Goal: Ask a question: Seek information or help from site administrators or community

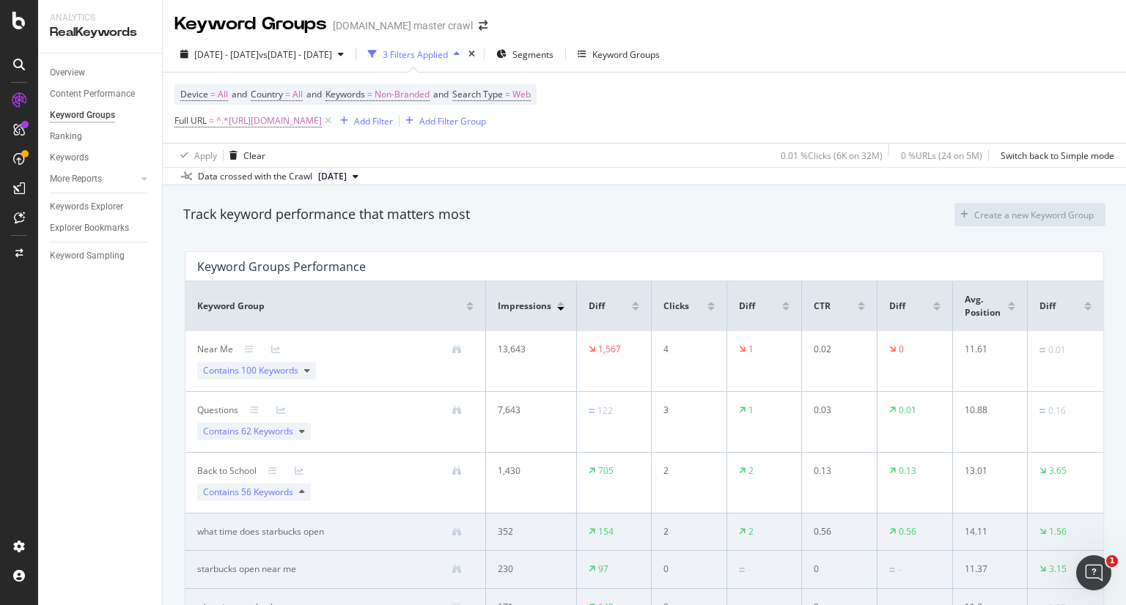
click at [289, 372] on span "100 Keywords" at bounding box center [269, 370] width 57 height 12
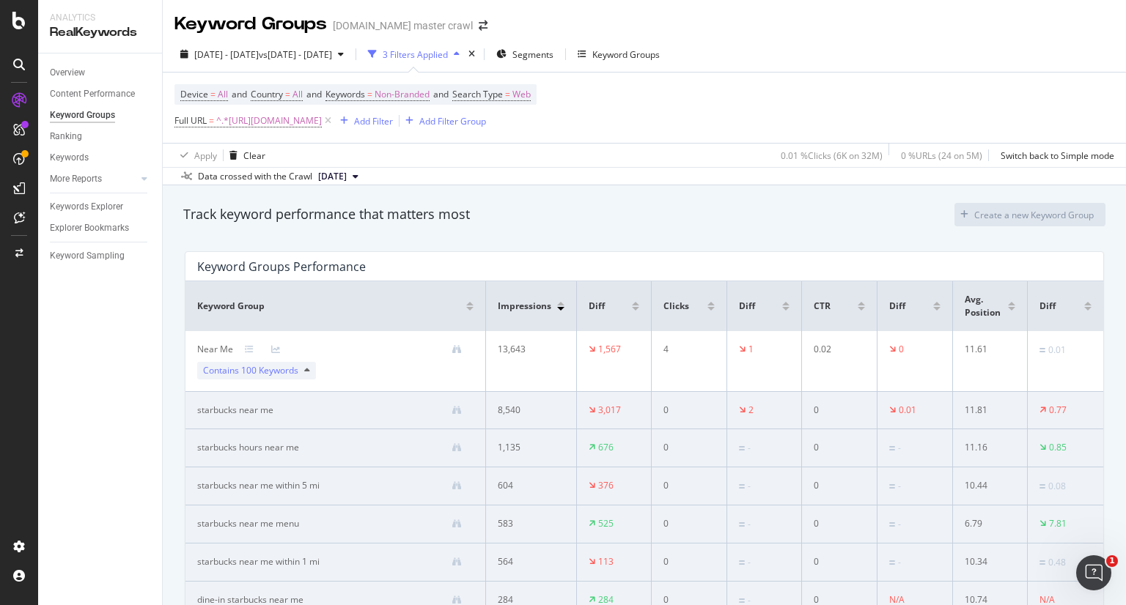
click at [289, 372] on span "100 Keywords" at bounding box center [269, 370] width 57 height 12
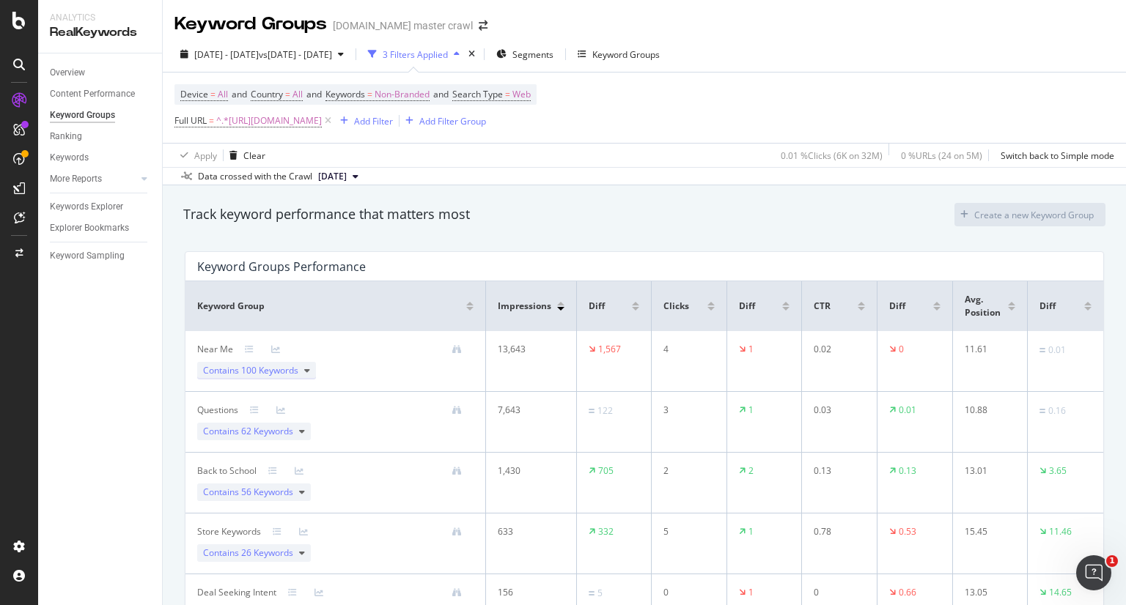
click at [285, 364] on span "Contains 100 Keywords" at bounding box center [250, 370] width 95 height 13
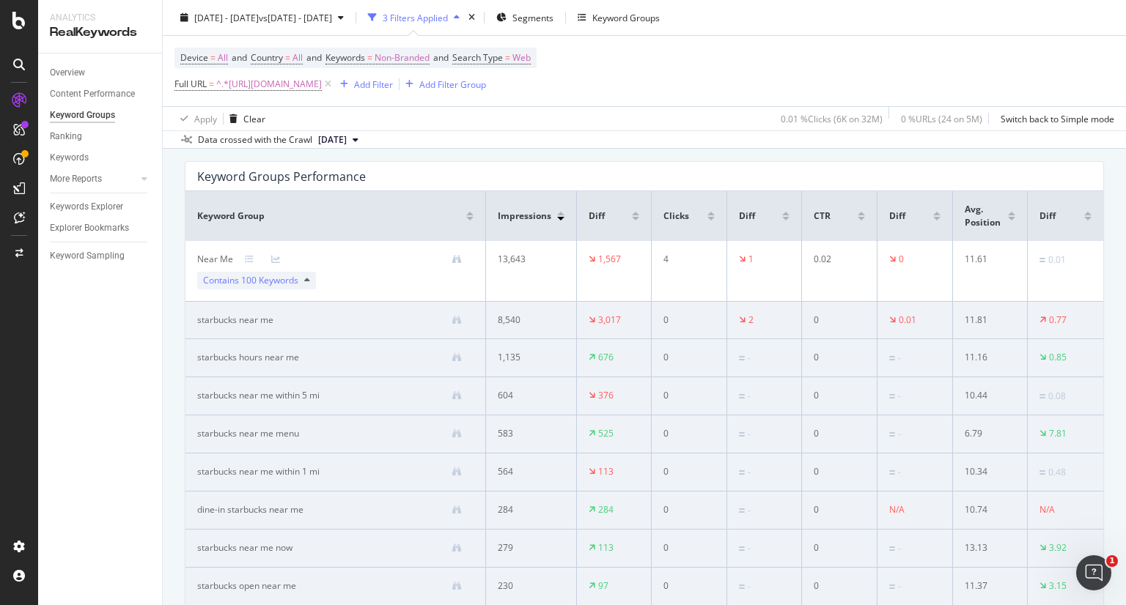
scroll to position [91, 0]
click at [446, 316] on link at bounding box center [454, 320] width 16 height 10
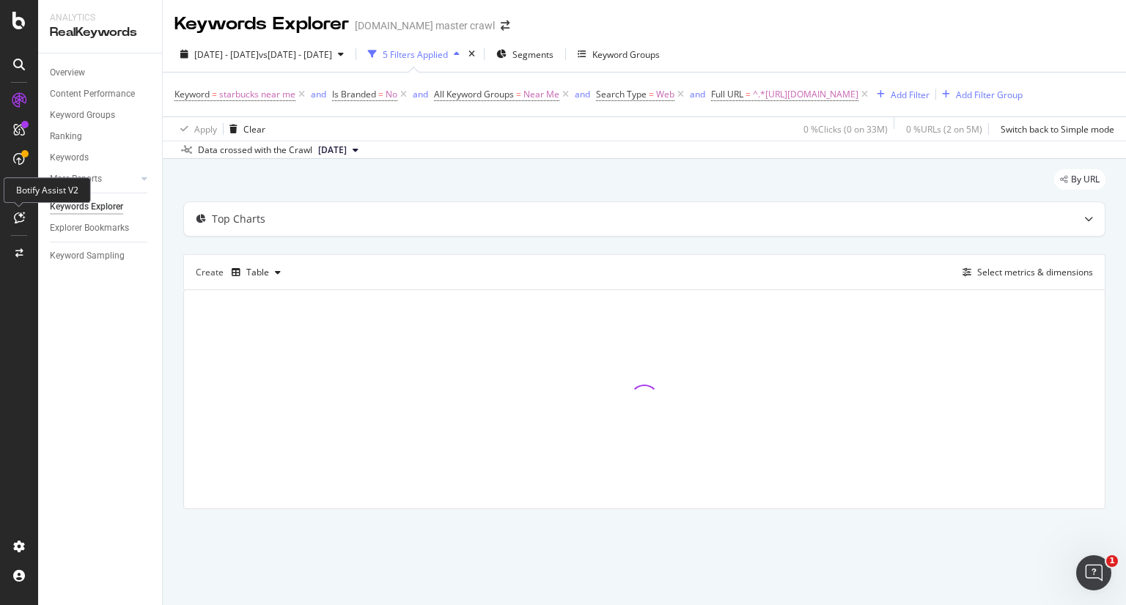
click at [15, 215] on icon at bounding box center [19, 218] width 11 height 12
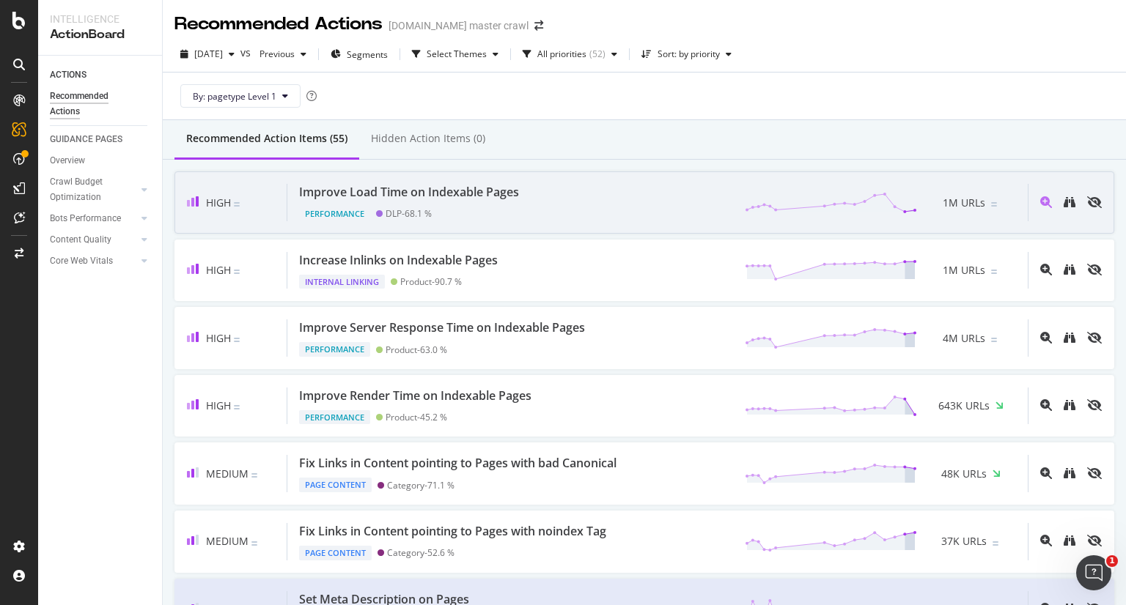
click at [334, 199] on div "Improve Load Time on Indexable Pages" at bounding box center [409, 192] width 220 height 17
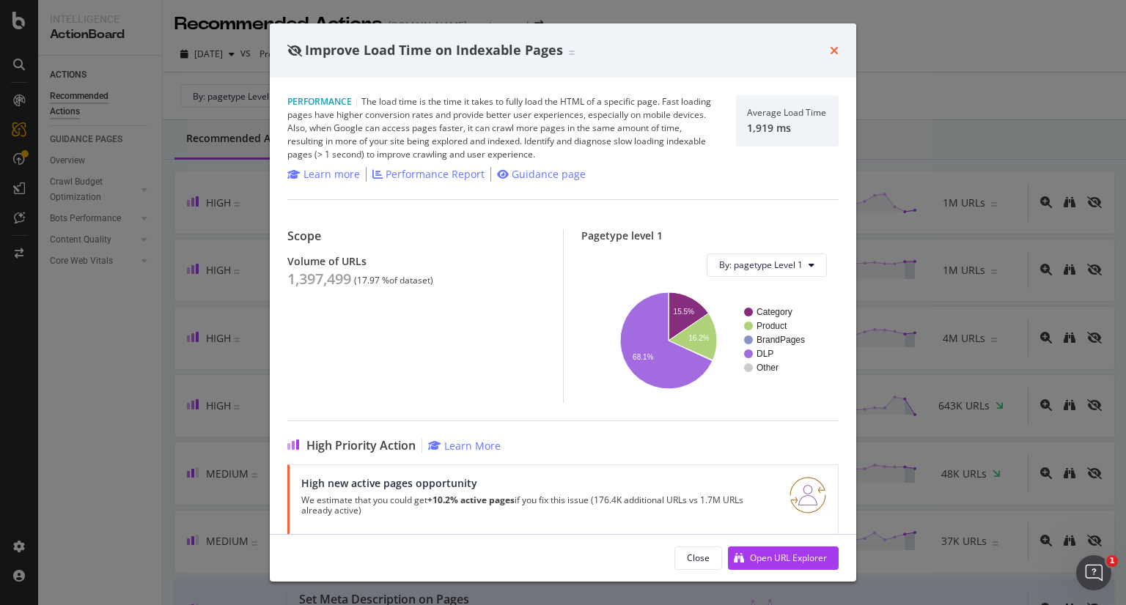
click at [830, 54] on icon "times" at bounding box center [834, 51] width 9 height 12
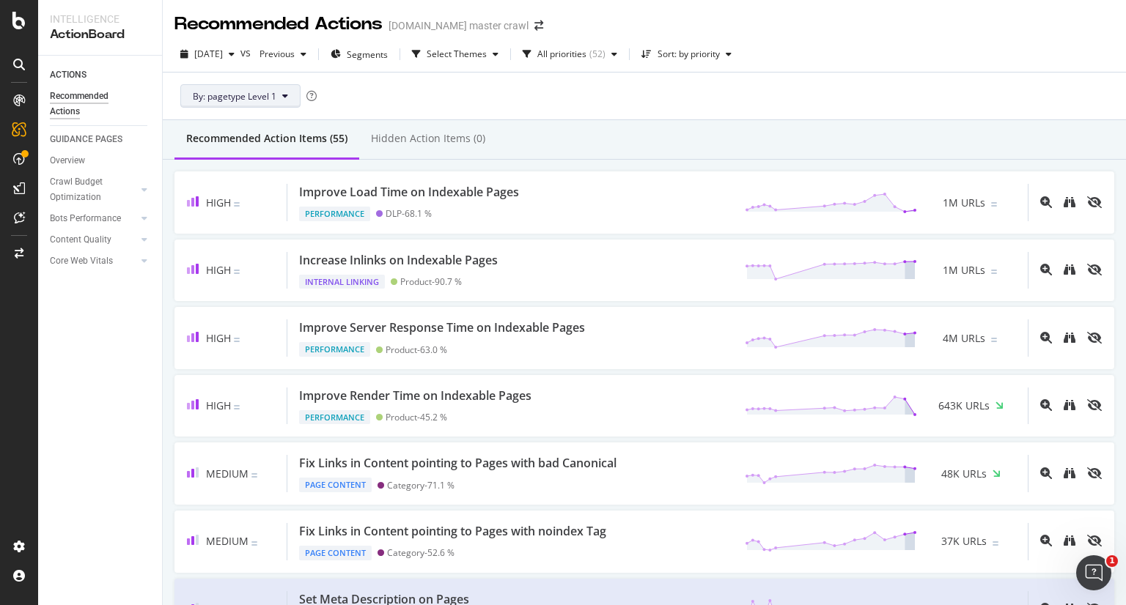
click at [284, 103] on button "By: pagetype Level 1" at bounding box center [240, 95] width 120 height 23
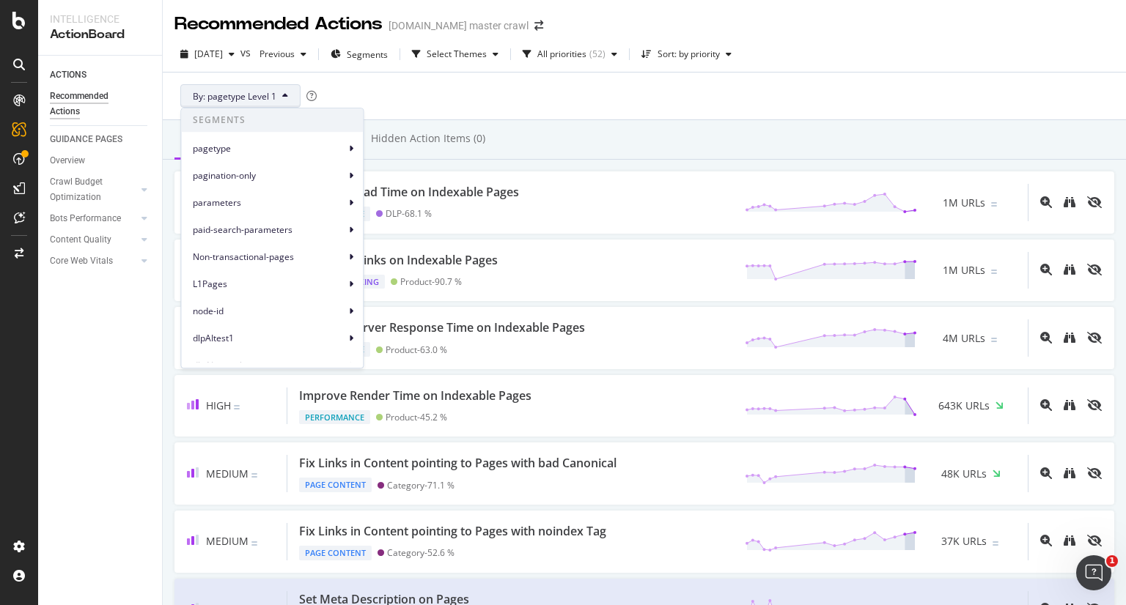
click at [284, 103] on button "By: pagetype Level 1" at bounding box center [240, 95] width 120 height 23
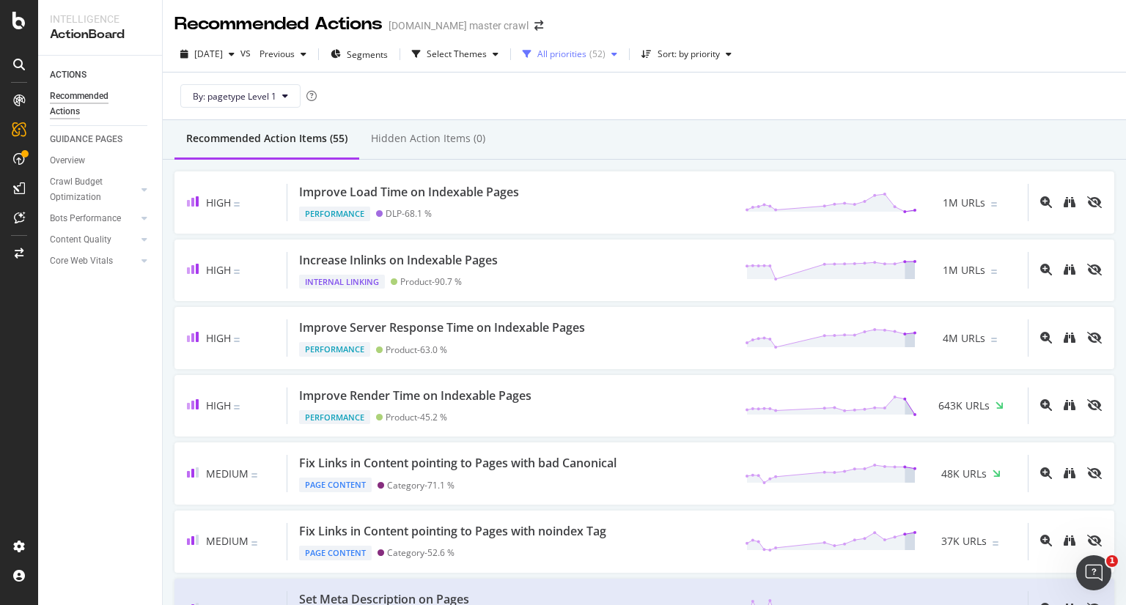
click at [586, 54] on div "All priorities" at bounding box center [561, 54] width 49 height 9
click at [504, 45] on div "Select Themes" at bounding box center [455, 54] width 98 height 22
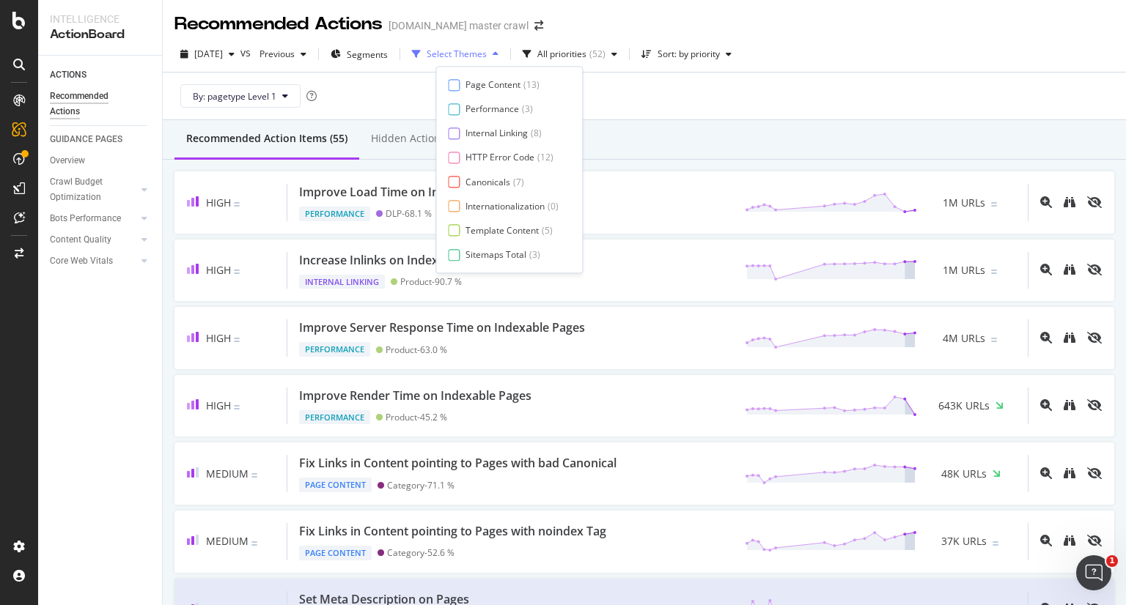
click at [504, 45] on div "Select Themes" at bounding box center [455, 54] width 98 height 22
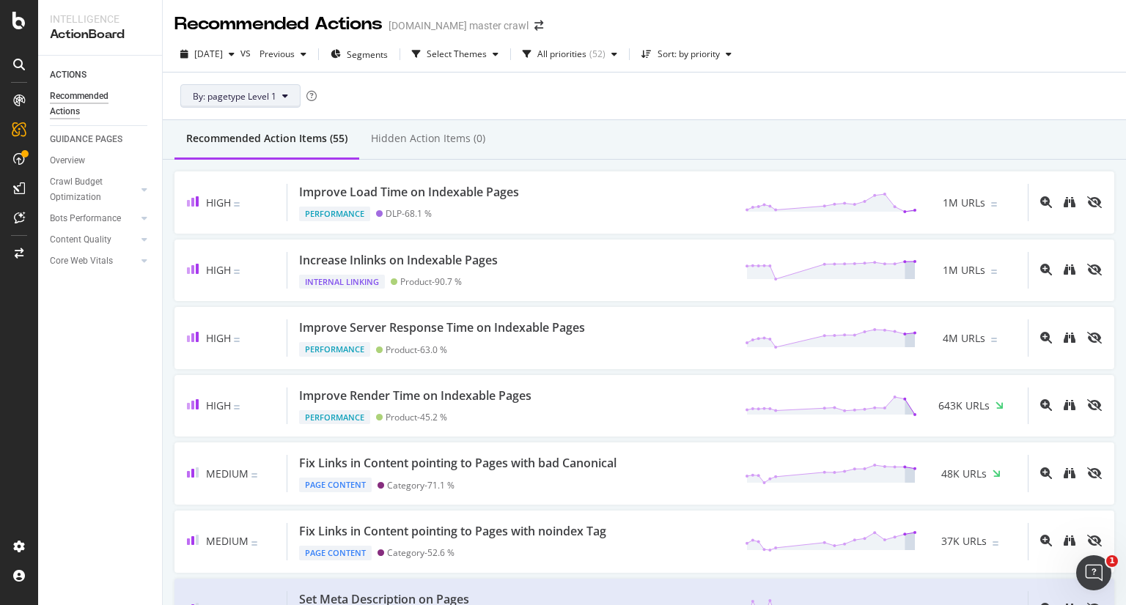
click at [276, 99] on button "By: pagetype Level 1" at bounding box center [240, 95] width 120 height 23
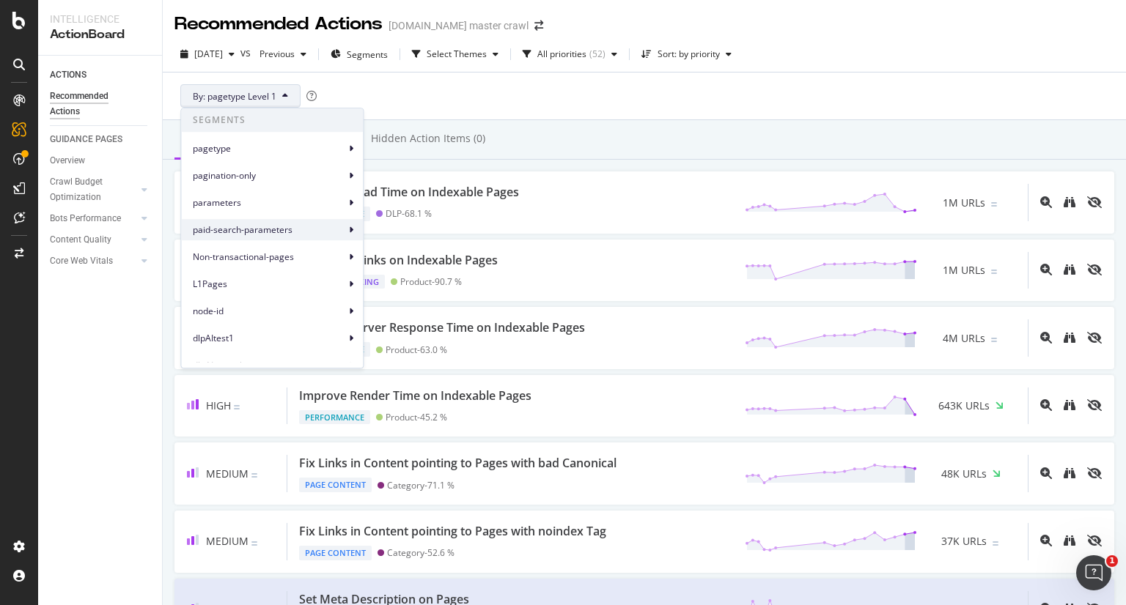
scroll to position [64, 0]
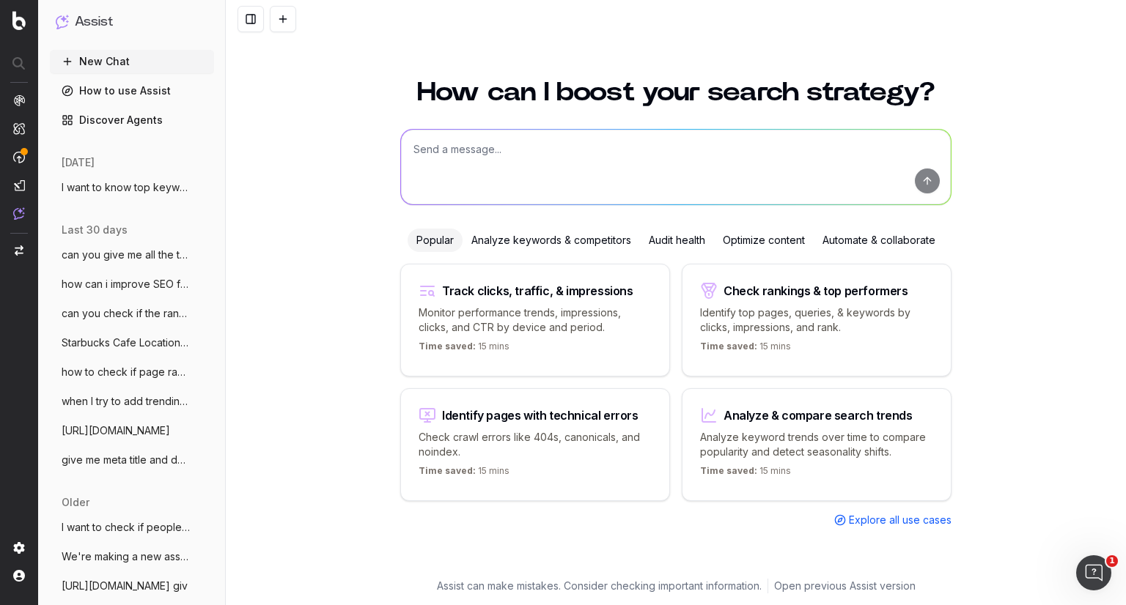
click at [465, 148] on textarea at bounding box center [676, 167] width 550 height 75
type textarea "how do i take actions to fix from the realkeywords section for my page"
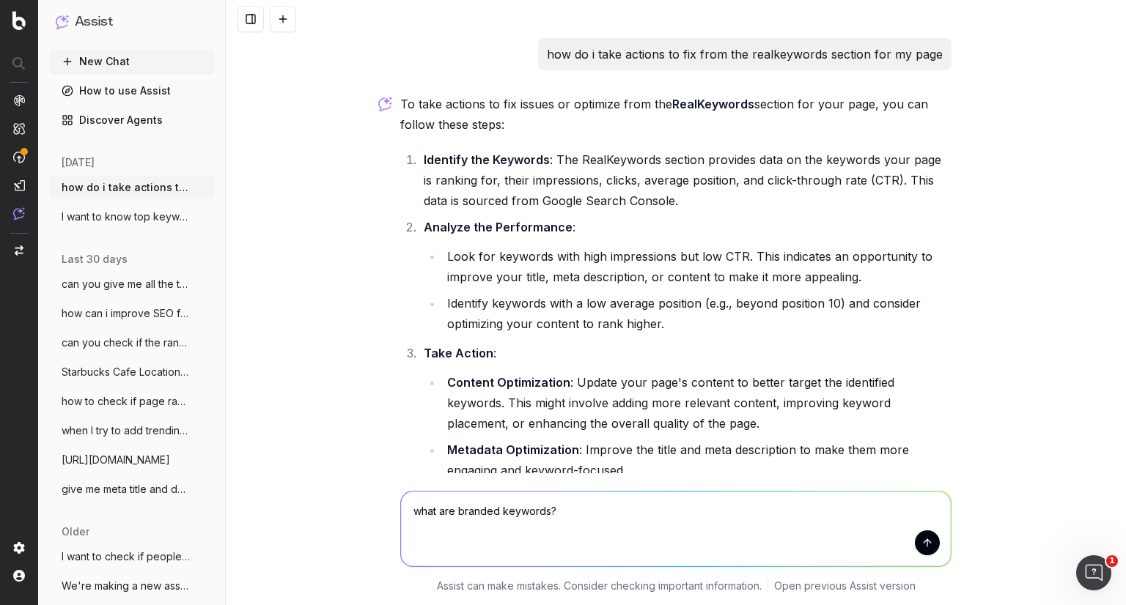
type textarea "what are branded keywords?"
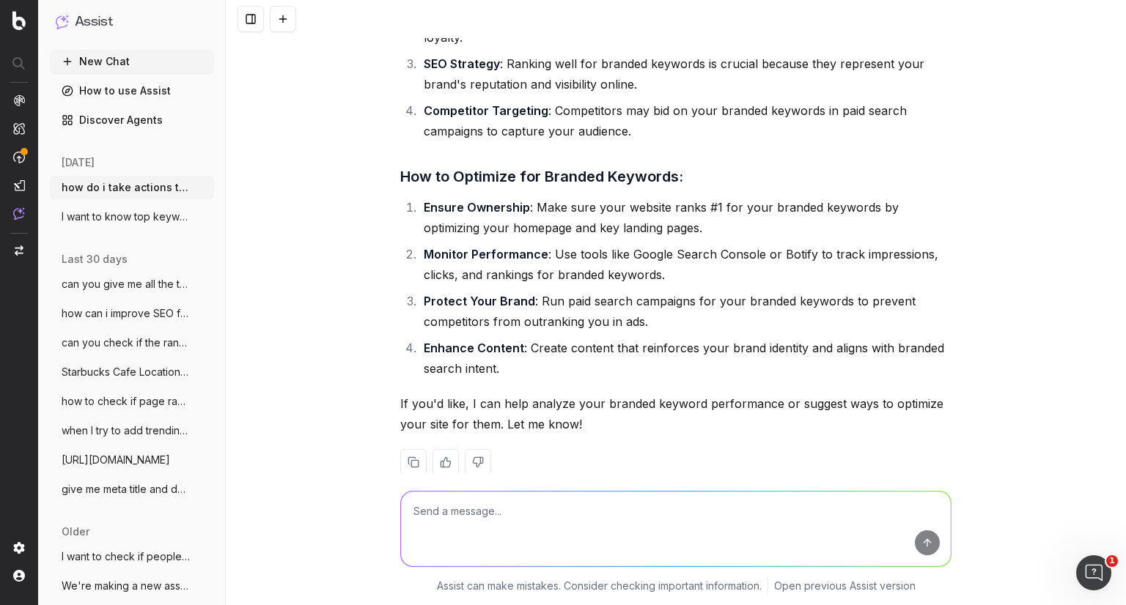
scroll to position [1250, 0]
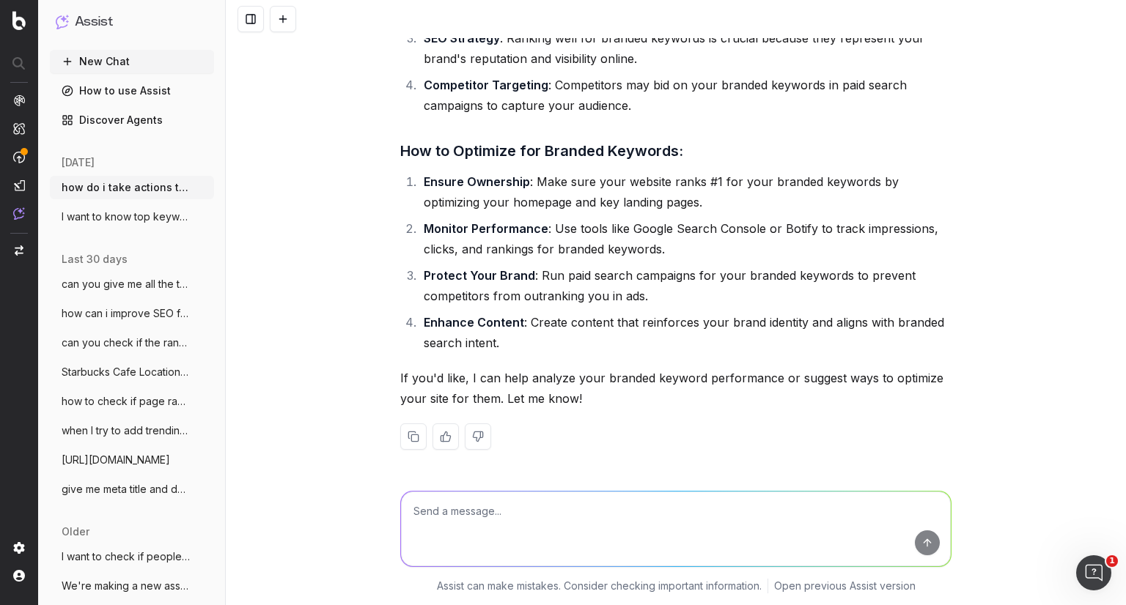
click at [445, 174] on strong "Ensure Ownership" at bounding box center [477, 181] width 106 height 15
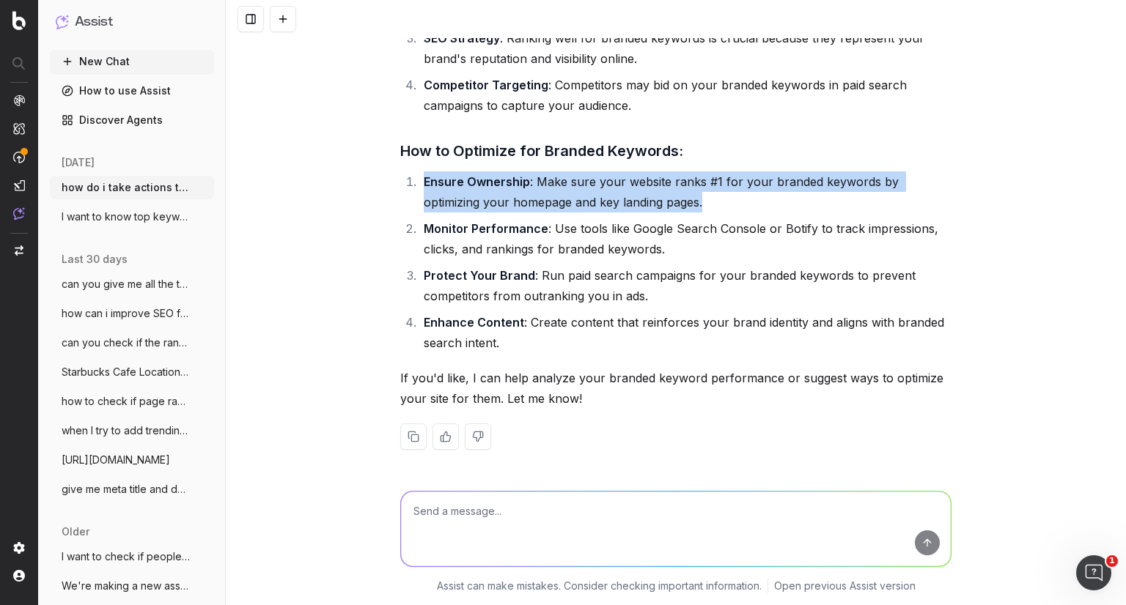
click at [445, 174] on strong "Ensure Ownership" at bounding box center [477, 181] width 106 height 15
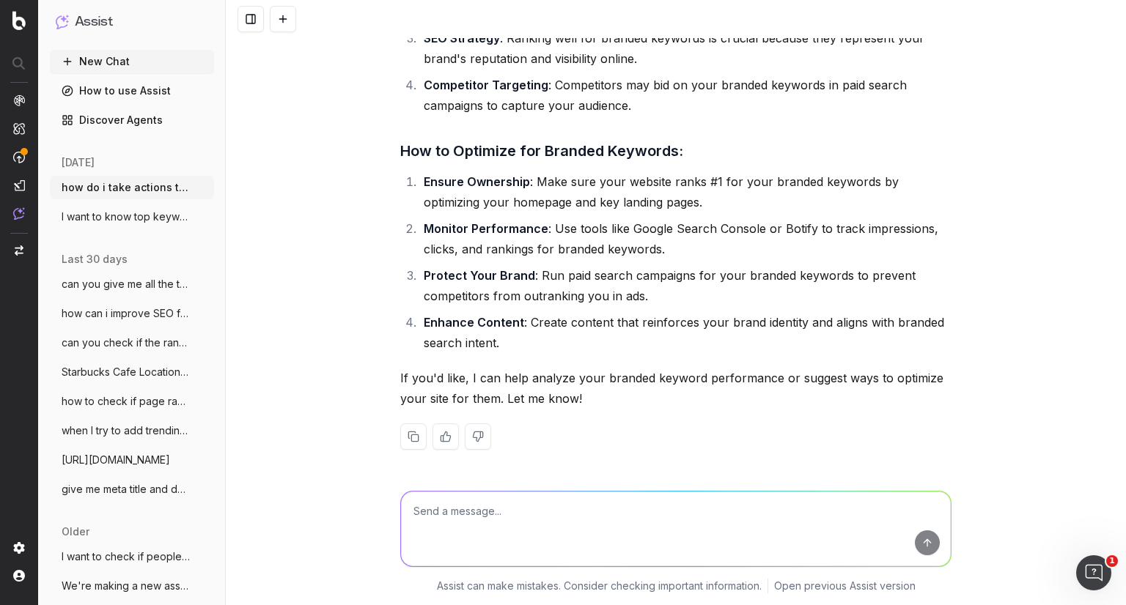
click at [457, 227] on strong "Monitor Performance" at bounding box center [486, 228] width 125 height 15
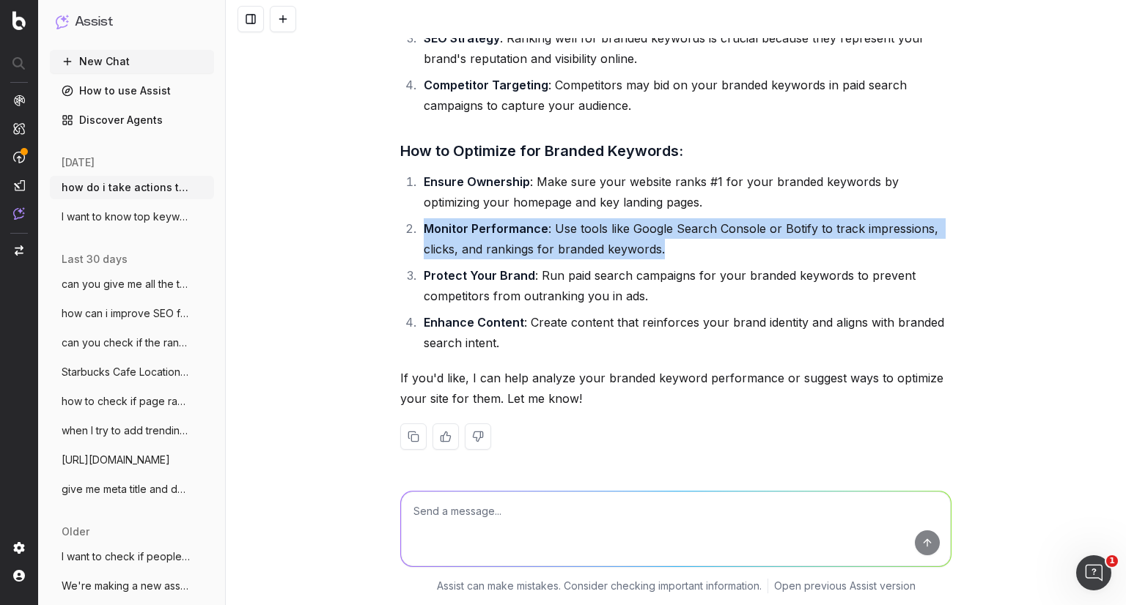
click at [457, 227] on strong "Monitor Performance" at bounding box center [486, 228] width 125 height 15
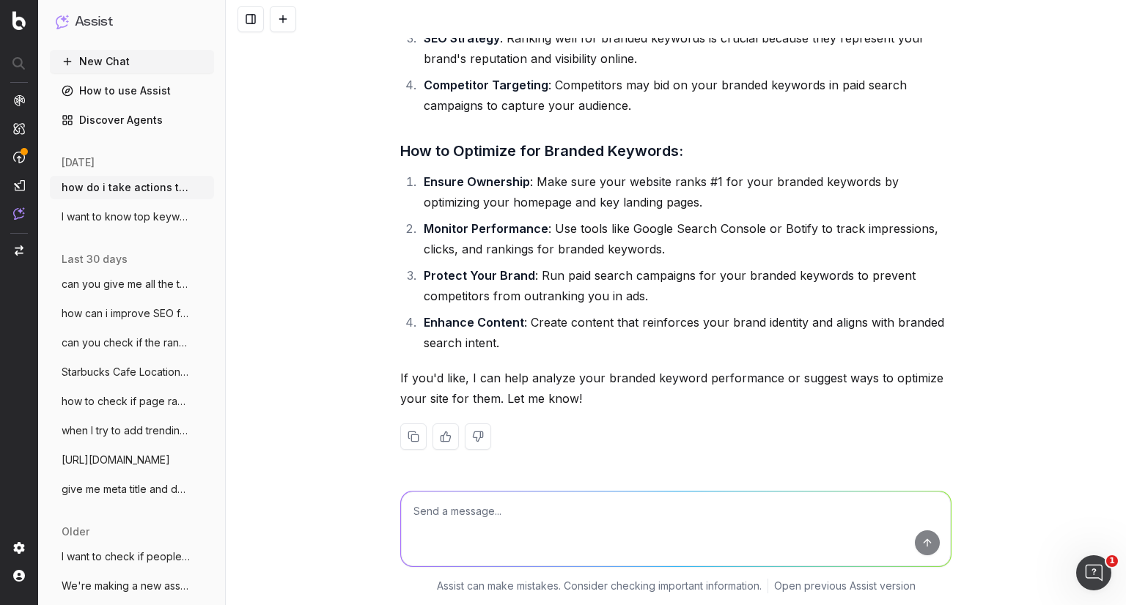
click at [508, 534] on textarea at bounding box center [676, 529] width 550 height 75
type textarea "how to clean up trending searches from botify on my page?"
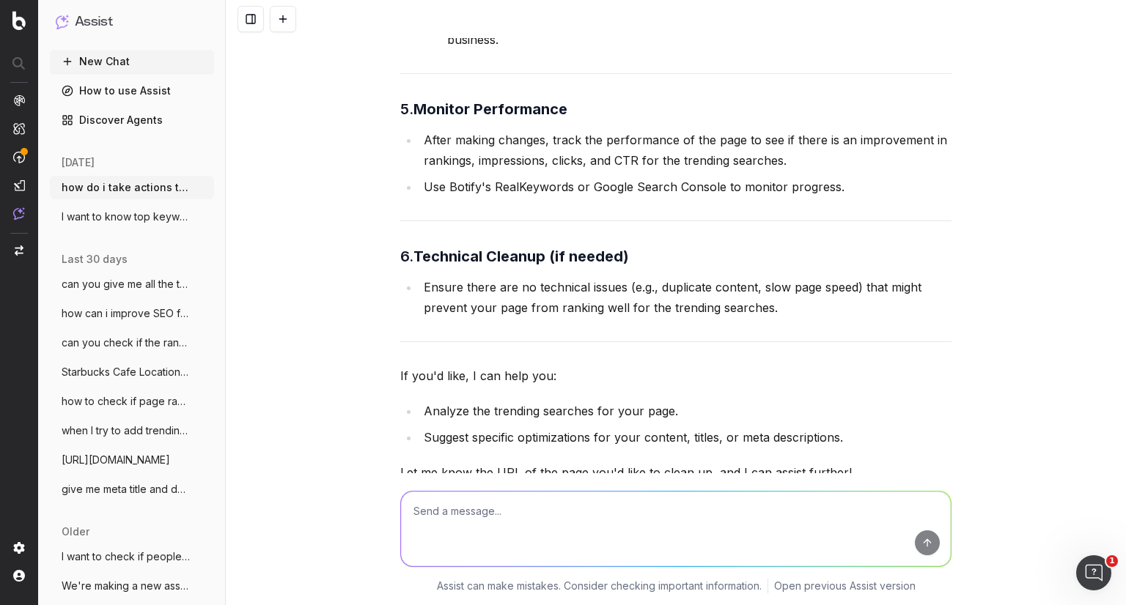
scroll to position [2639, 0]
click at [522, 248] on strong "Technical Cleanup (if needed)" at bounding box center [520, 256] width 215 height 18
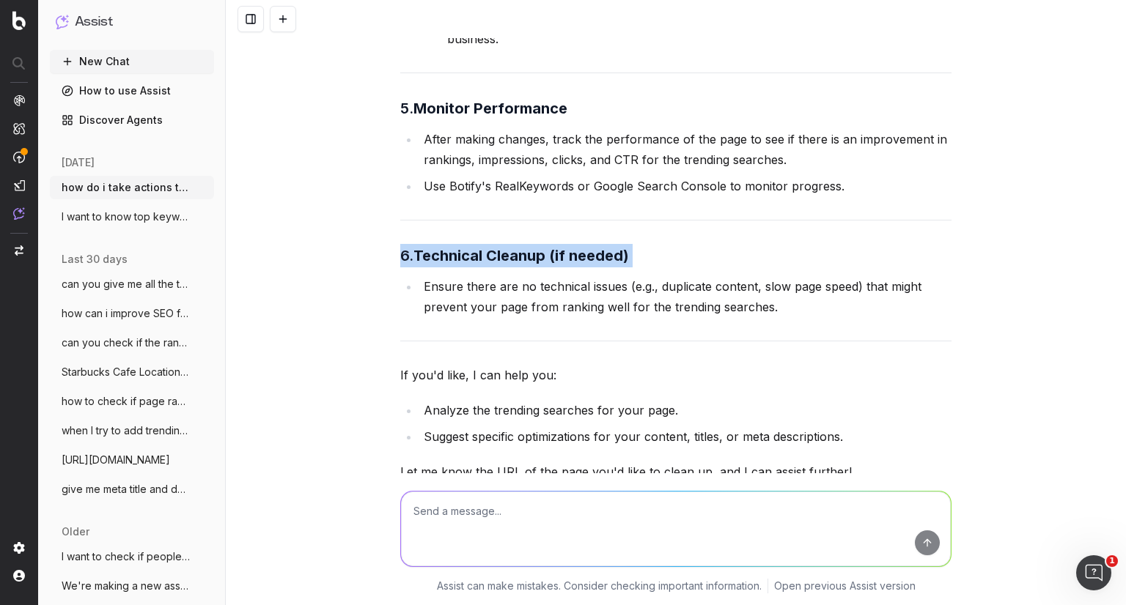
click at [522, 248] on strong "Technical Cleanup (if needed)" at bounding box center [520, 256] width 215 height 18
click at [550, 303] on li "Ensure there are no technical issues (e.g., duplicate content, slow page speed)…" at bounding box center [685, 296] width 532 height 41
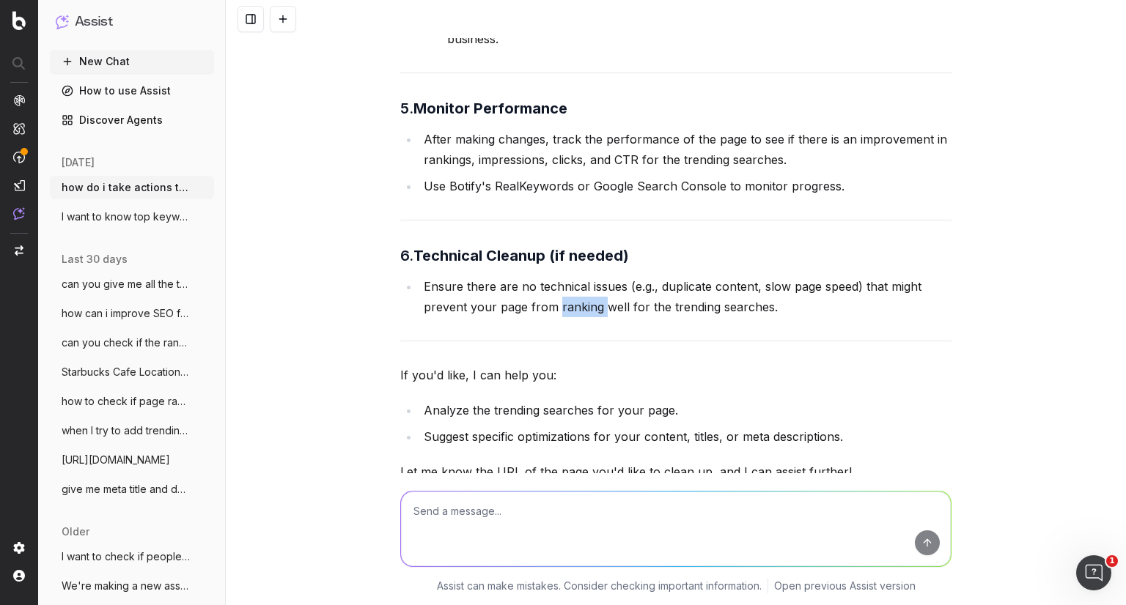
click at [550, 303] on li "Ensure there are no technical issues (e.g., duplicate content, slow page speed)…" at bounding box center [685, 296] width 532 height 41
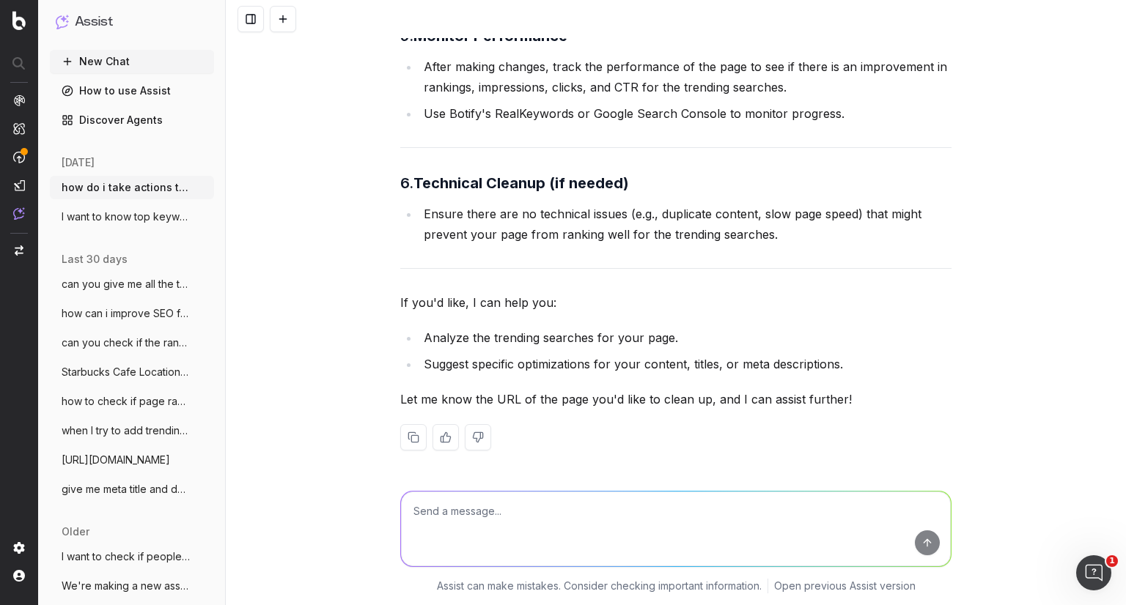
click at [567, 356] on li "Suggest specific optimizations for your content, titles, or meta descriptions." at bounding box center [685, 364] width 532 height 21
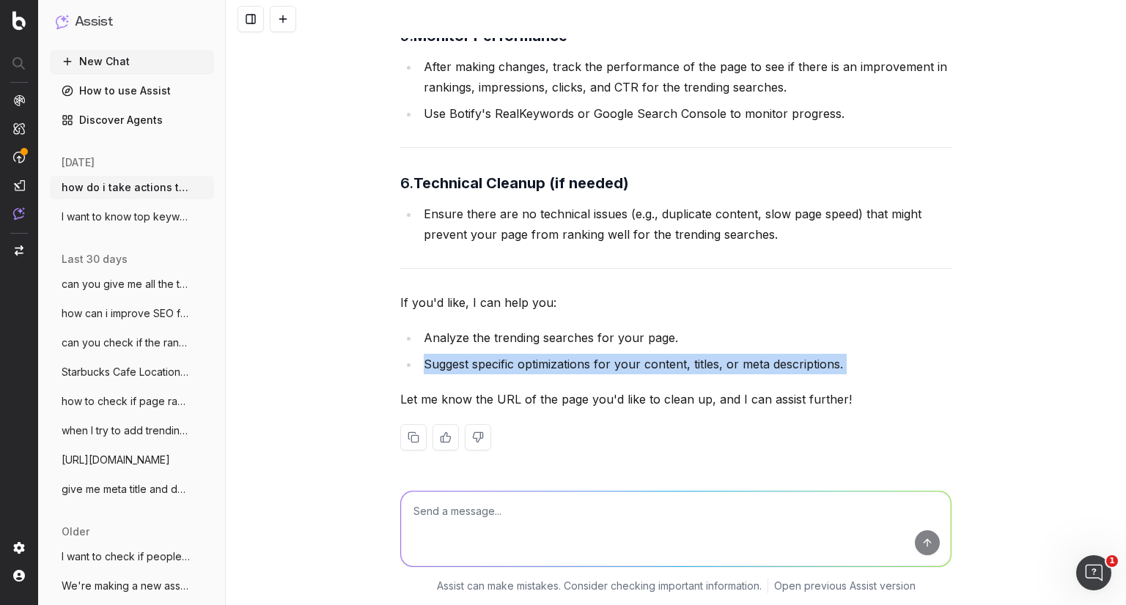
click at [567, 356] on li "Suggest specific optimizations for your content, titles, or meta descriptions." at bounding box center [685, 364] width 532 height 21
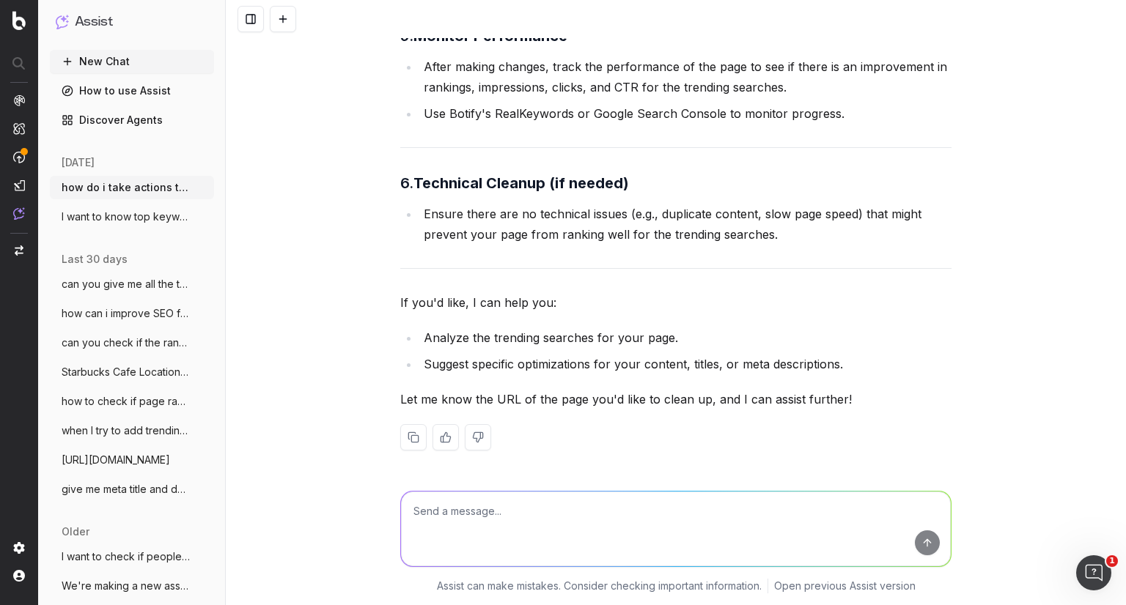
click at [600, 531] on textarea at bounding box center [676, 529] width 550 height 75
paste textarea "https://www.target.com/c/starbucks/-/N-5cofw"
type textarea "https://www.target.com/c/starbucks/-/N-5cofw"
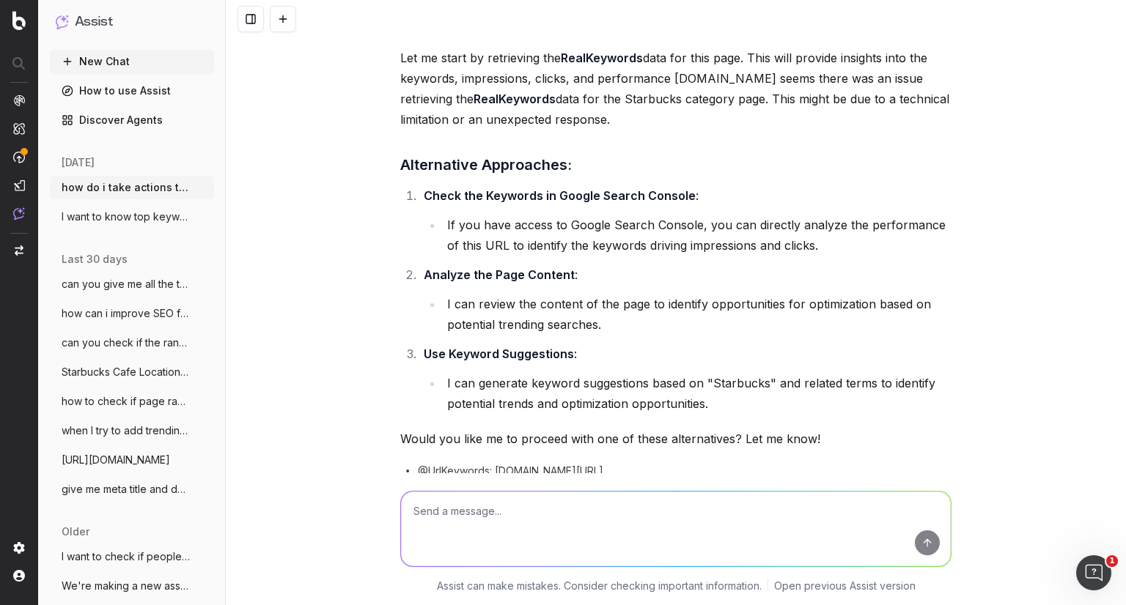
scroll to position [3336, 0]
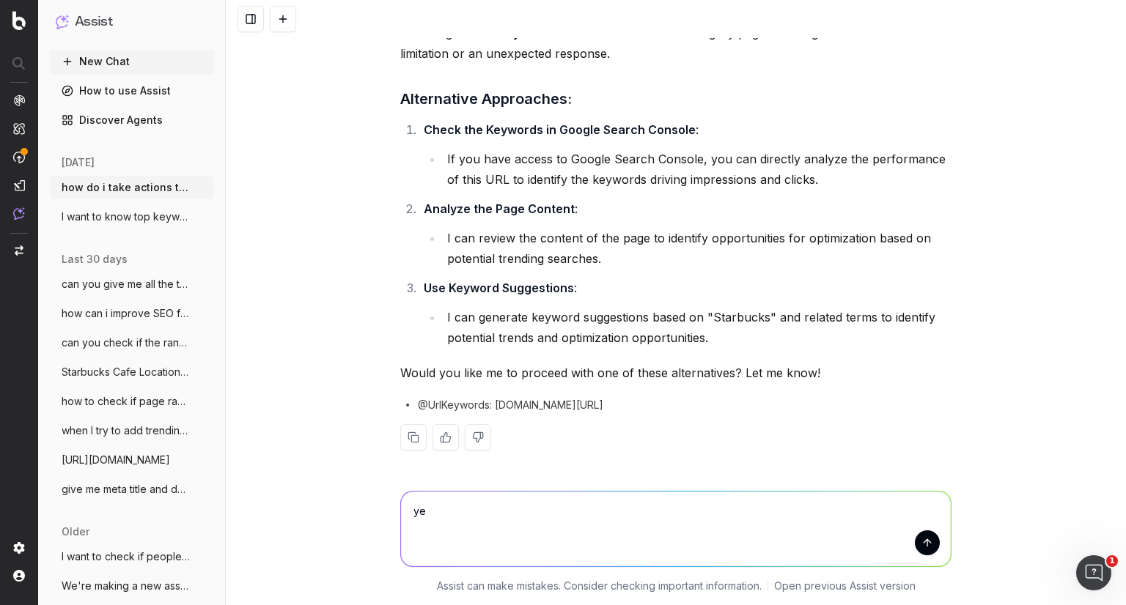
type textarea "yes"
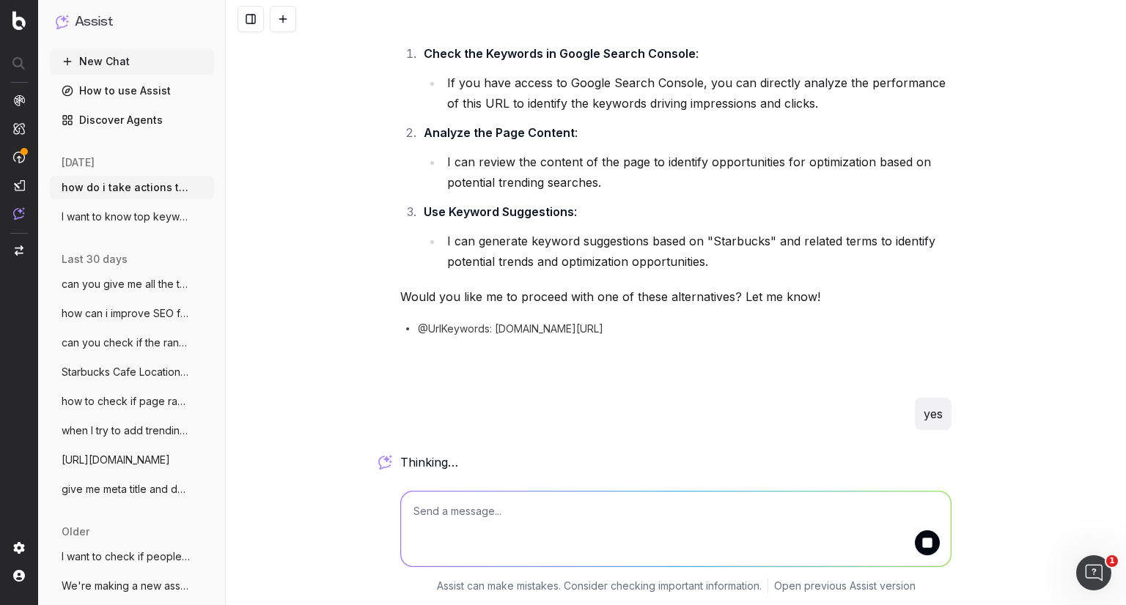
click at [15, 254] on img "button" at bounding box center [19, 251] width 9 height 10
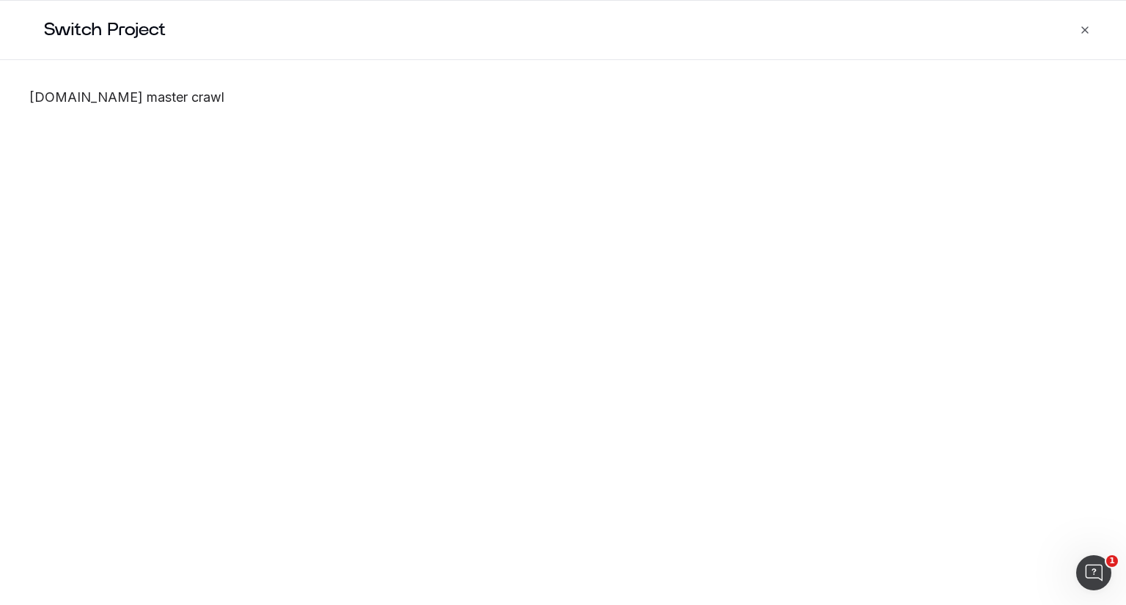
click at [1082, 27] on icon "button" at bounding box center [1085, 30] width 6 height 6
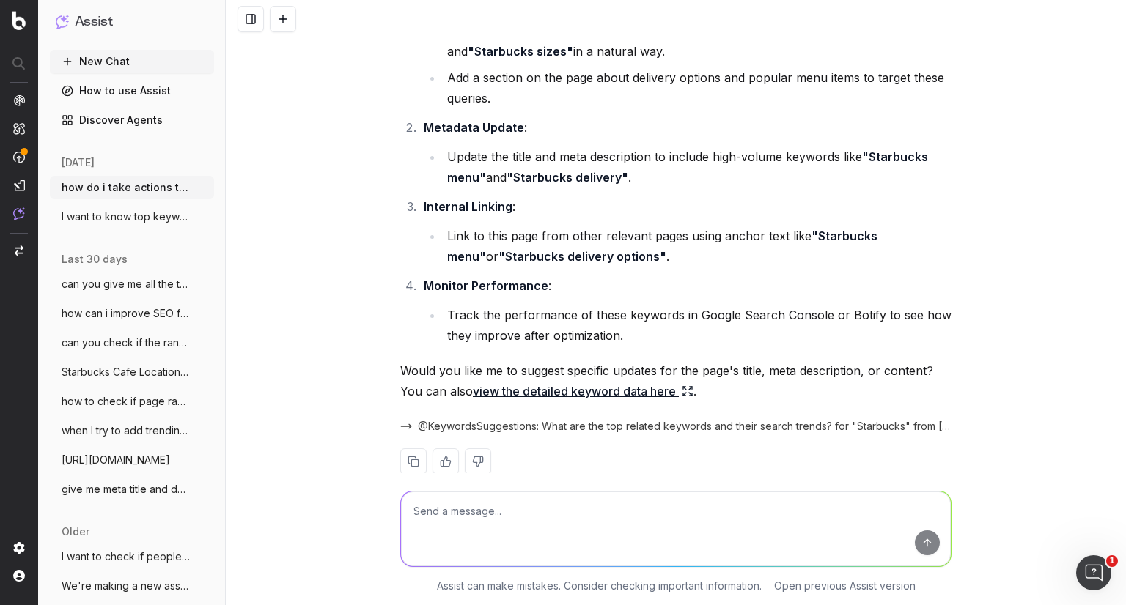
scroll to position [4369, 0]
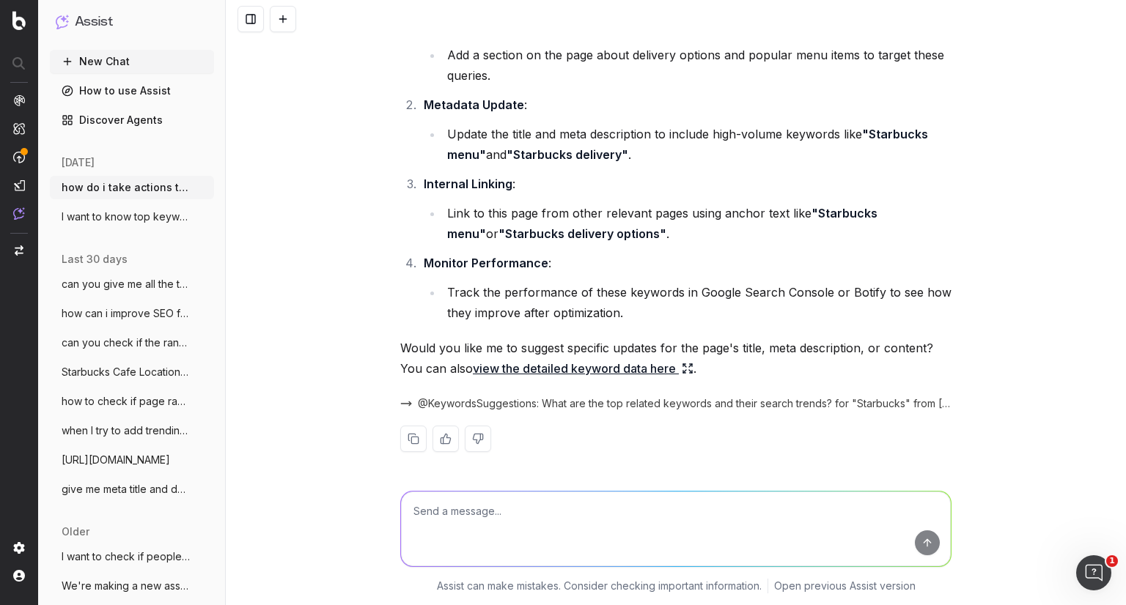
click at [490, 291] on li "Track the performance of these keywords in Google Search Console or Botify to s…" at bounding box center [697, 302] width 509 height 41
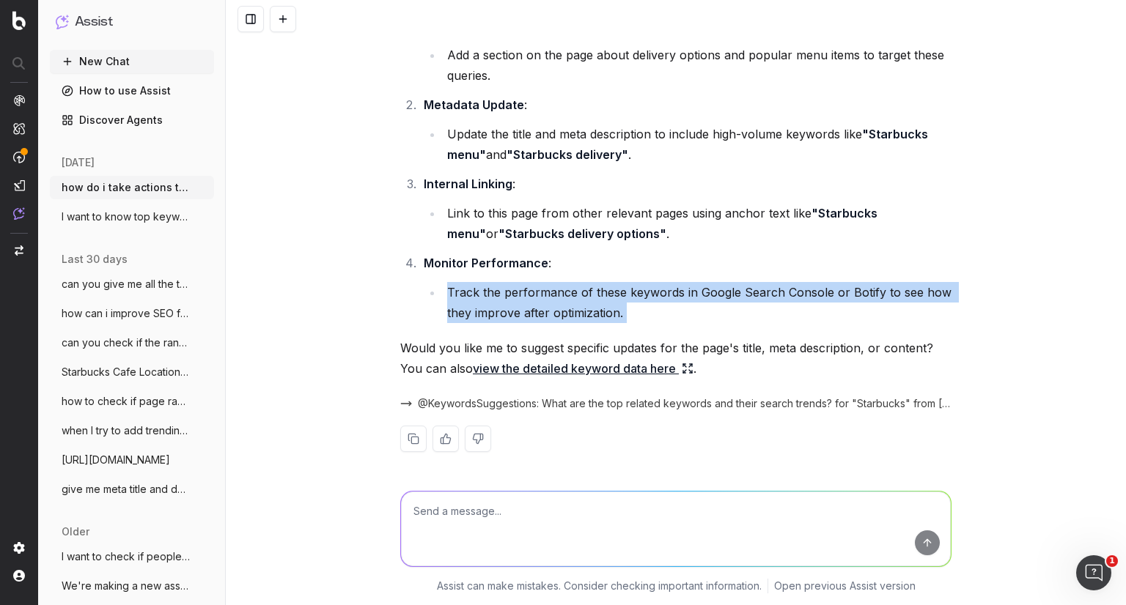
click at [490, 291] on li "Track the performance of these keywords in Google Search Console or Botify to s…" at bounding box center [697, 302] width 509 height 41
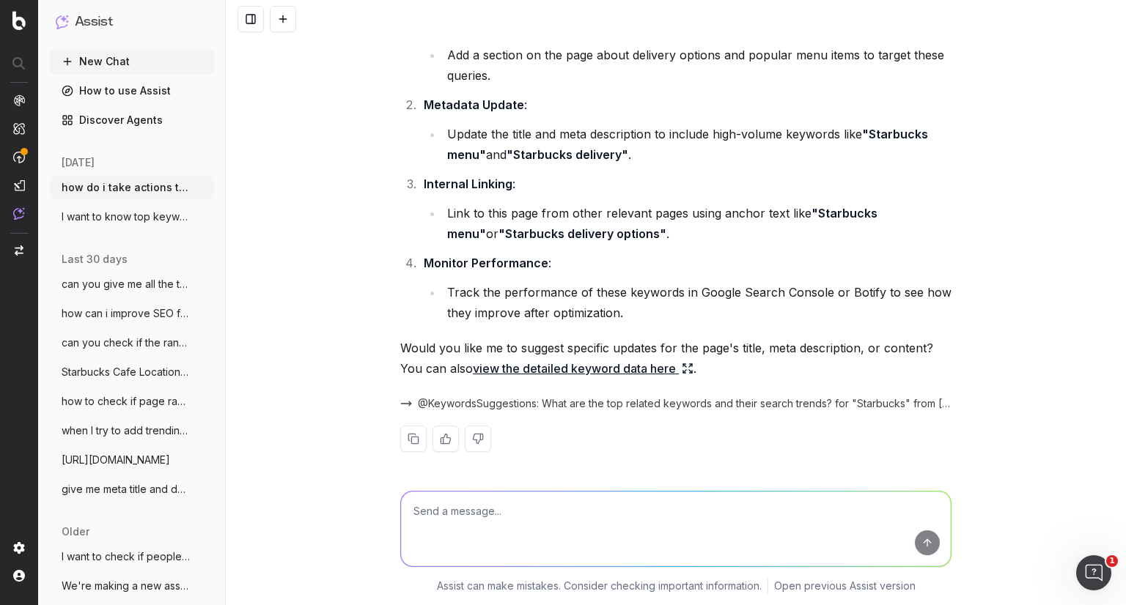
click at [374, 303] on div "how do i take actions to fix from the realkeywords section for my page To take …" at bounding box center [676, 302] width 900 height 605
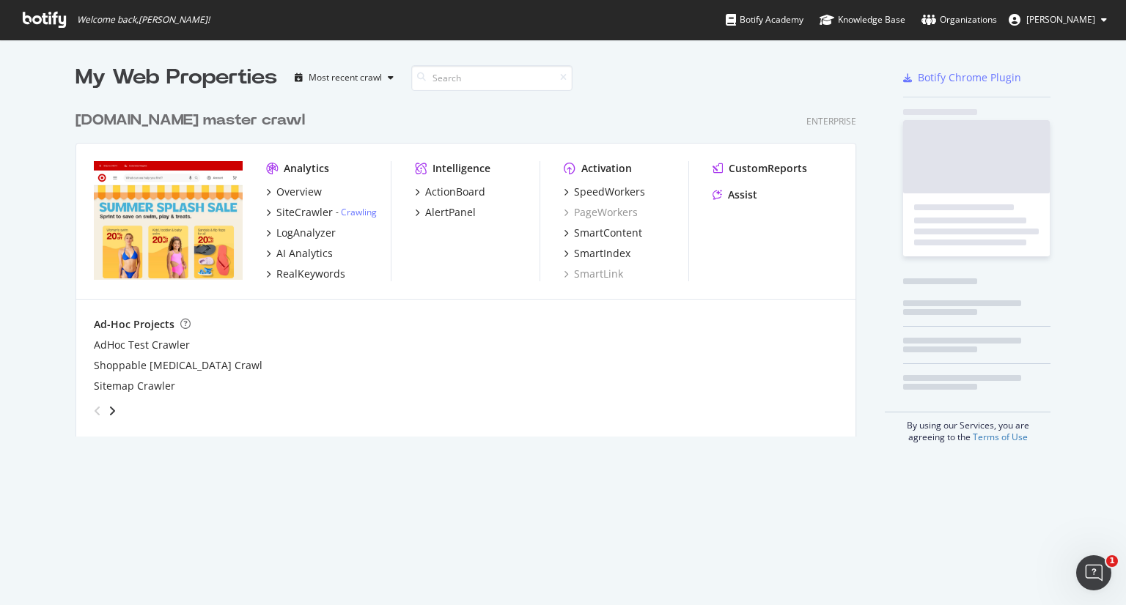
scroll to position [333, 781]
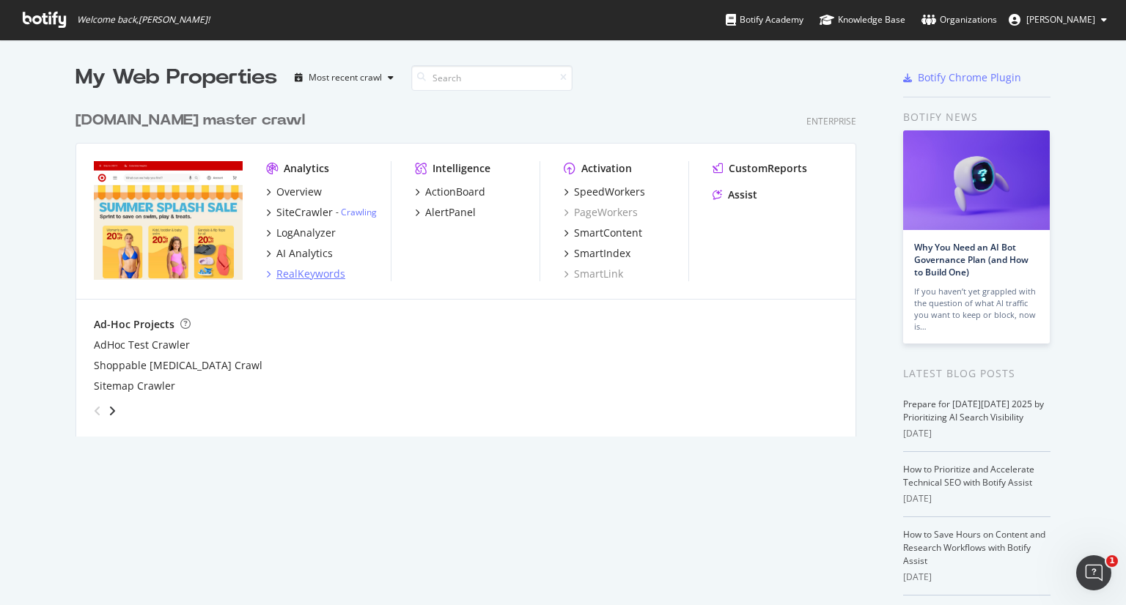
click at [284, 272] on div "RealKeywords" at bounding box center [310, 274] width 69 height 15
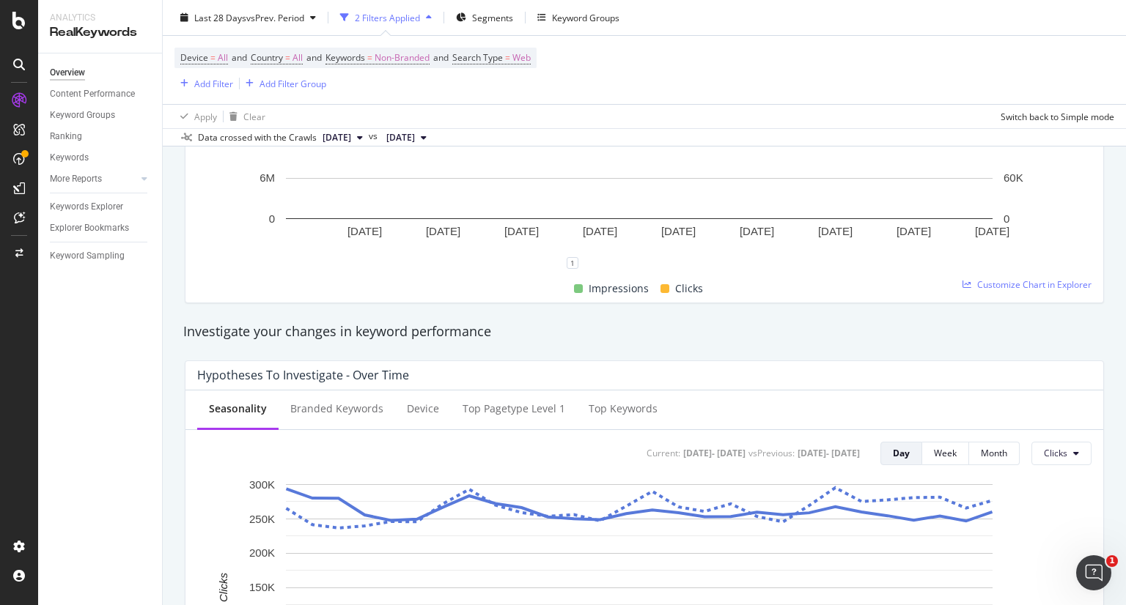
scroll to position [361, 0]
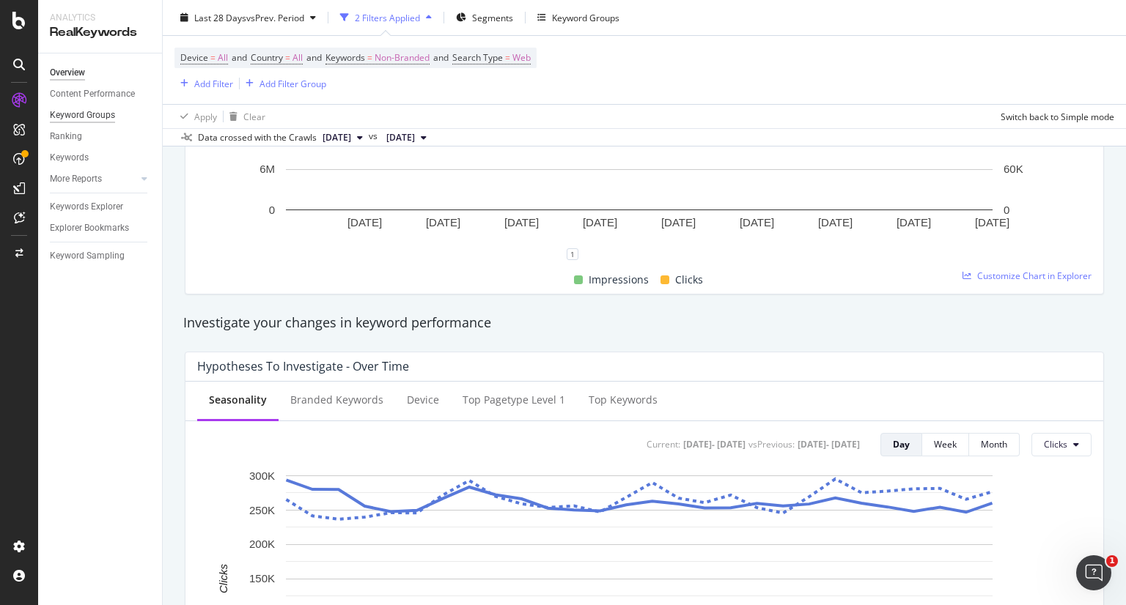
click at [82, 121] on div "Keyword Groups" at bounding box center [82, 115] width 65 height 15
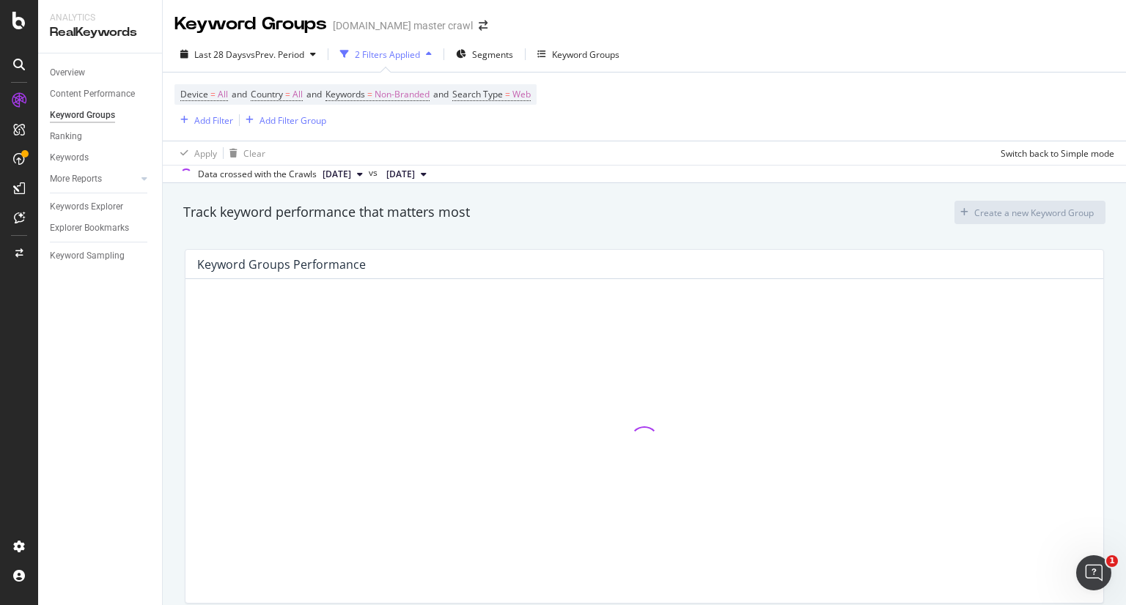
scroll to position [62, 0]
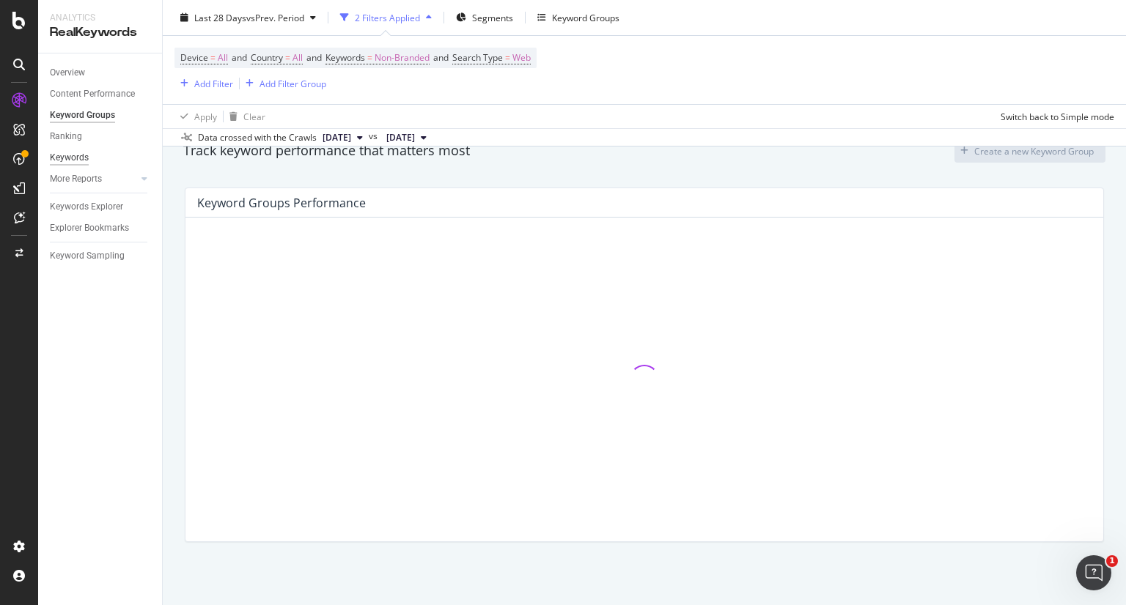
click at [65, 159] on div "Keywords" at bounding box center [69, 157] width 39 height 15
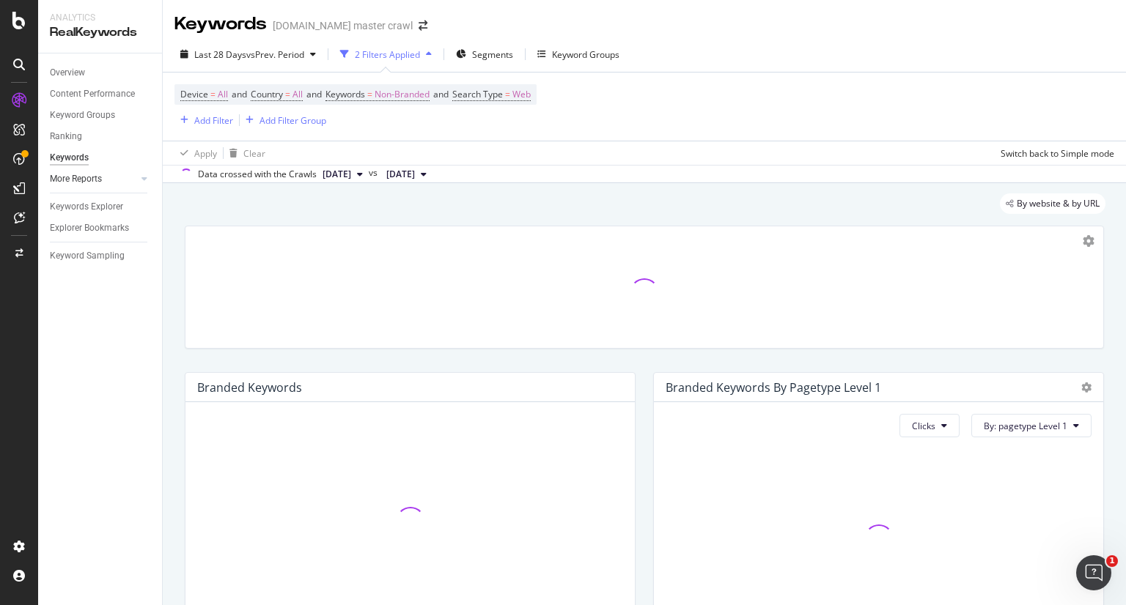
click at [123, 180] on div at bounding box center [129, 179] width 15 height 15
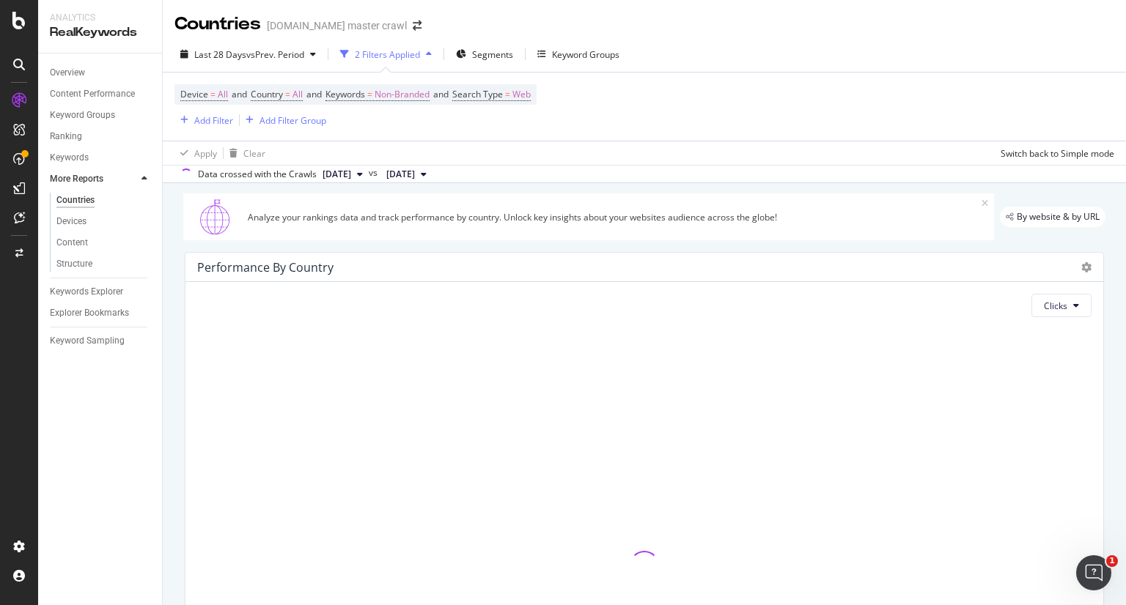
click at [123, 180] on div at bounding box center [129, 179] width 15 height 15
click at [90, 177] on div "More Reports" at bounding box center [77, 179] width 54 height 15
click at [147, 180] on icon at bounding box center [144, 178] width 6 height 9
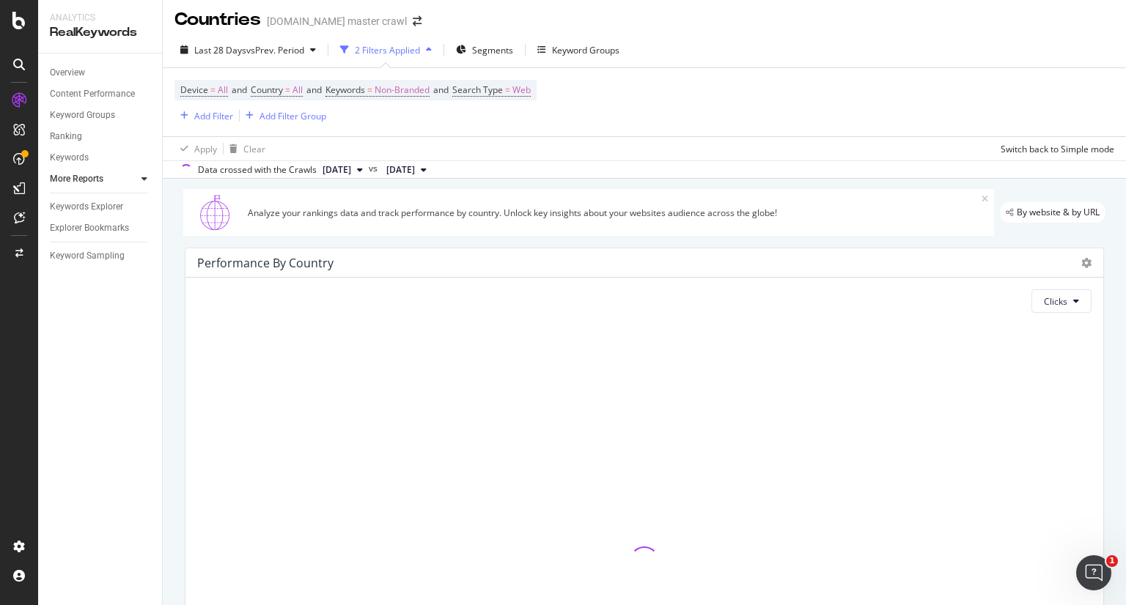
scroll to position [5, 0]
click at [67, 158] on div "Keywords" at bounding box center [69, 157] width 39 height 15
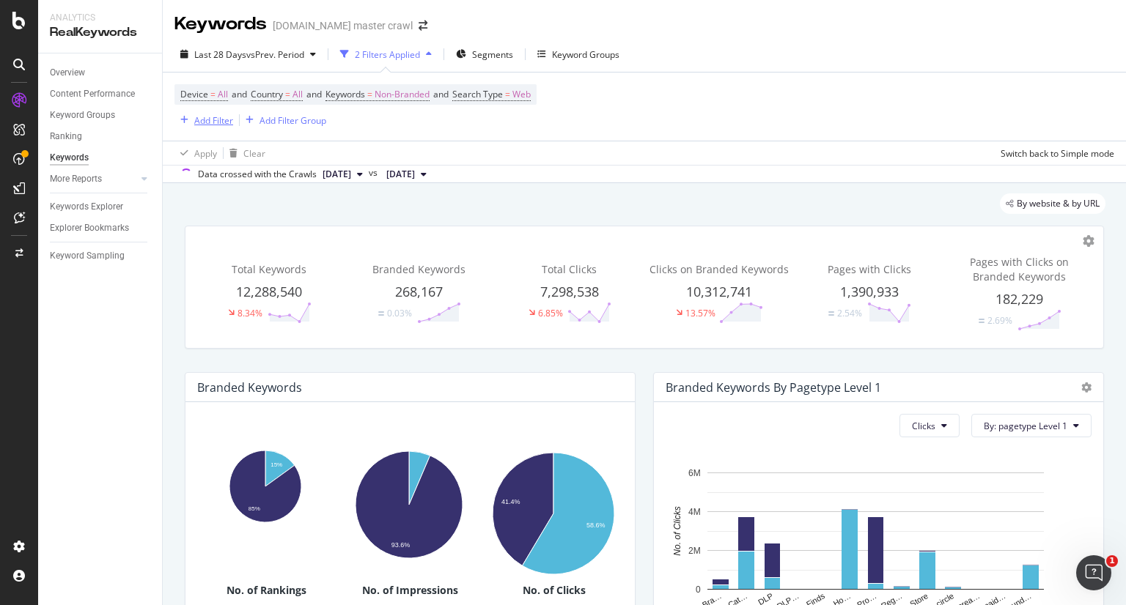
click at [198, 114] on div "Add Filter" at bounding box center [213, 120] width 39 height 12
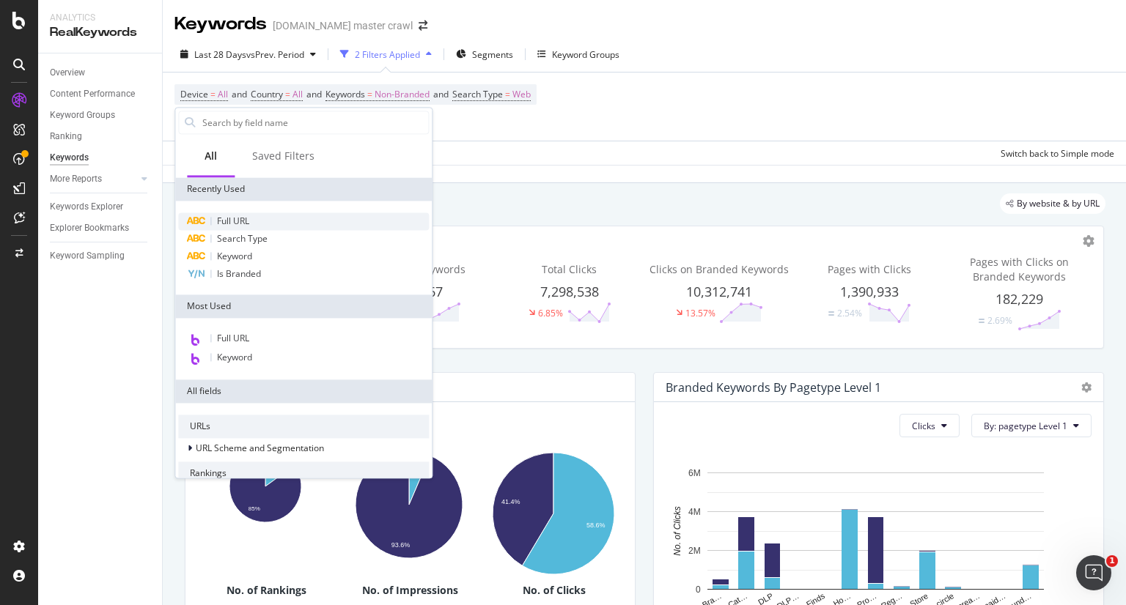
click at [240, 224] on span "Full URL" at bounding box center [233, 221] width 32 height 12
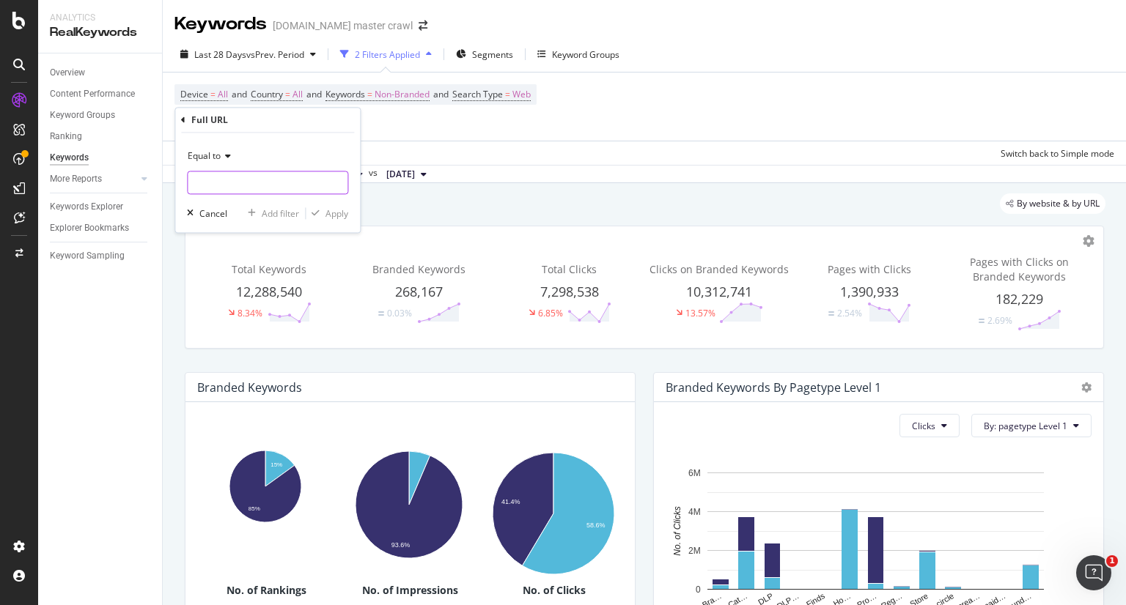
click at [240, 184] on input "text" at bounding box center [268, 183] width 160 height 23
paste input "https://www.target.com/c/starbucks/-/N-5cofw"
type input "https://www.target.com/c/starbucks/-/N-5cofw"
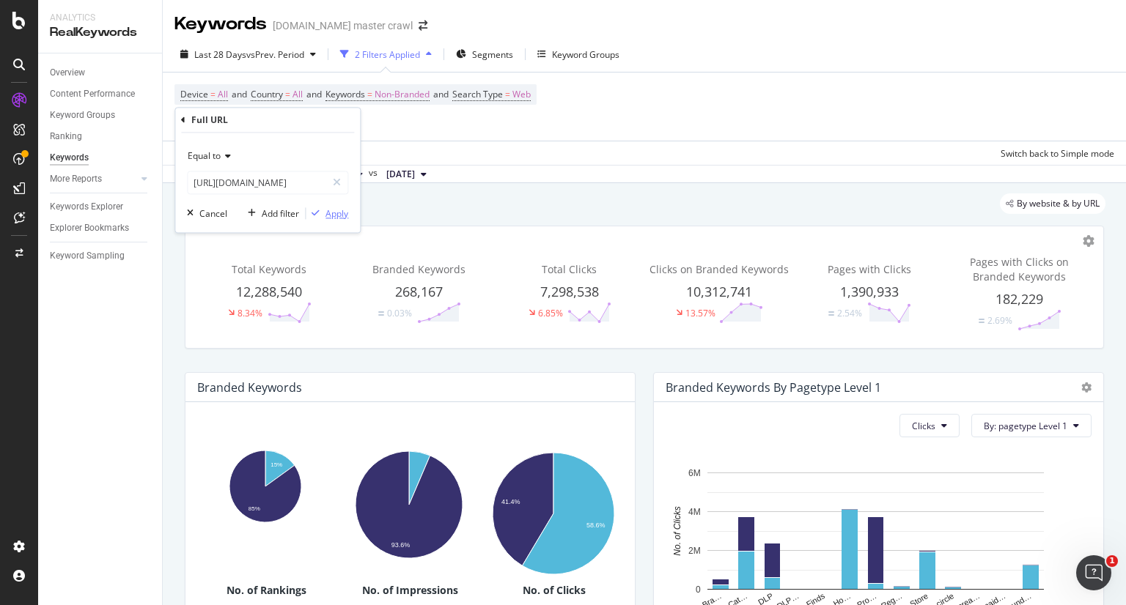
click at [331, 217] on div "Apply" at bounding box center [336, 213] width 23 height 12
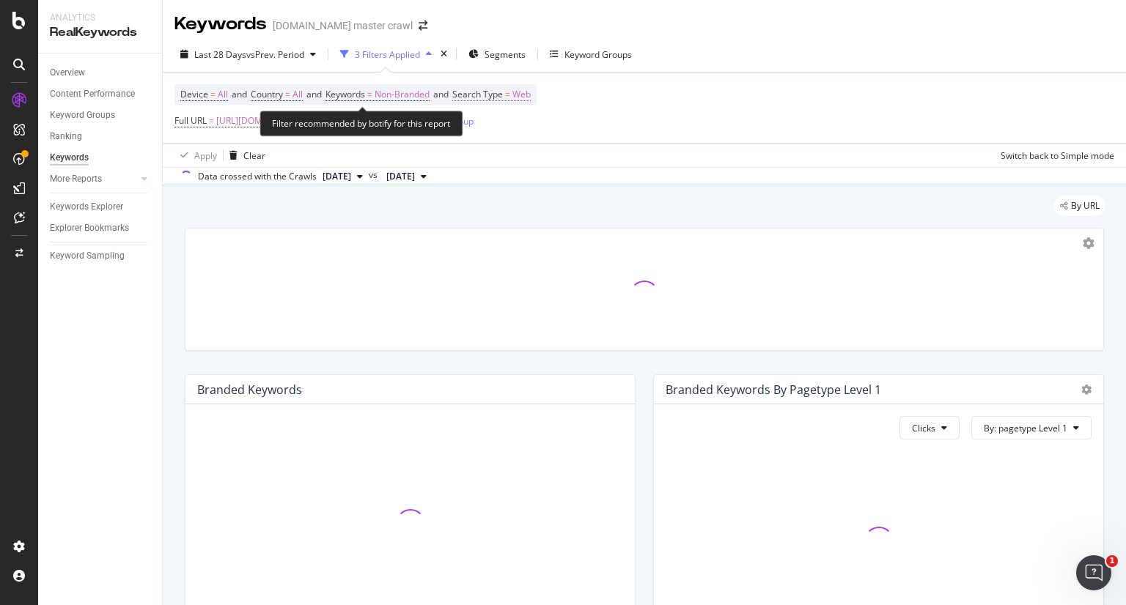
click at [500, 91] on span "Search Type" at bounding box center [477, 94] width 51 height 12
click at [416, 101] on span "Non-Branded" at bounding box center [402, 94] width 55 height 21
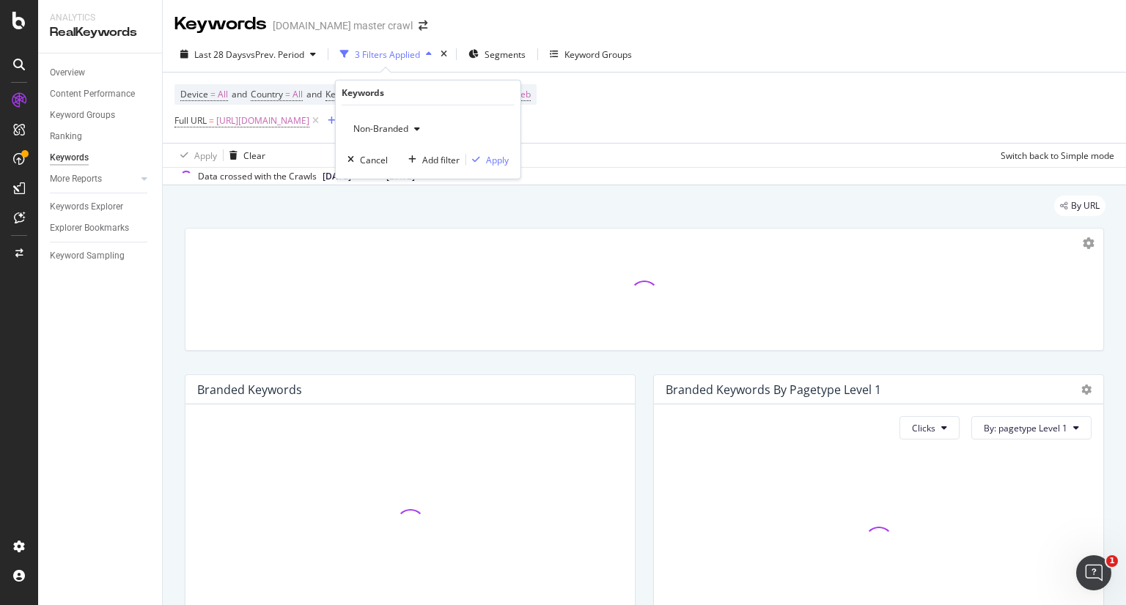
click at [396, 129] on span "Non-Branded" at bounding box center [377, 128] width 61 height 12
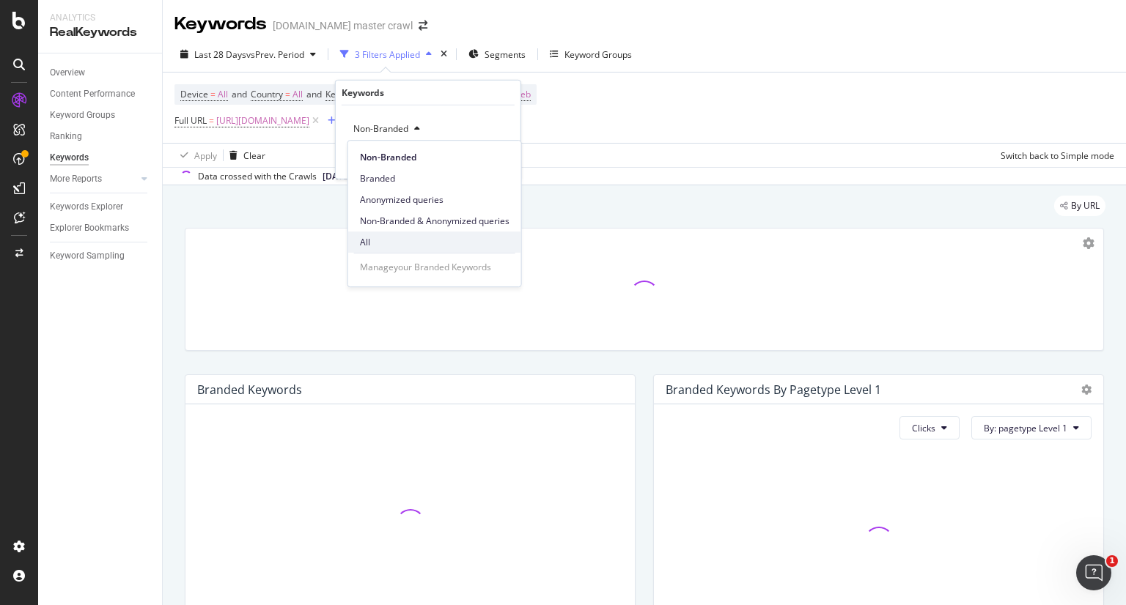
click at [376, 233] on div "All" at bounding box center [434, 242] width 173 height 21
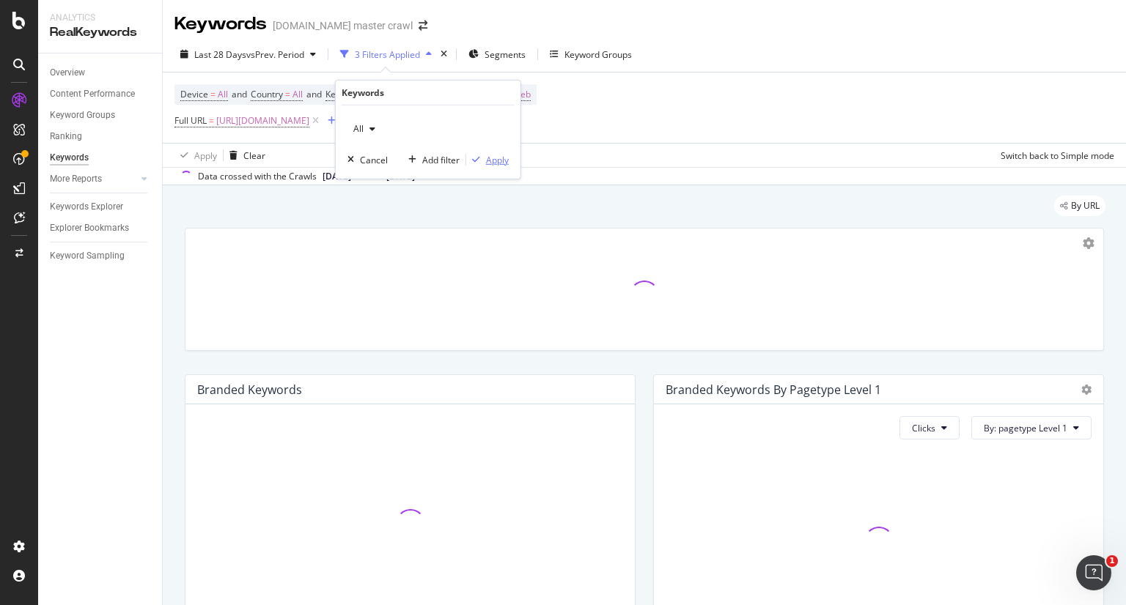
click at [493, 160] on div "Apply" at bounding box center [497, 159] width 23 height 12
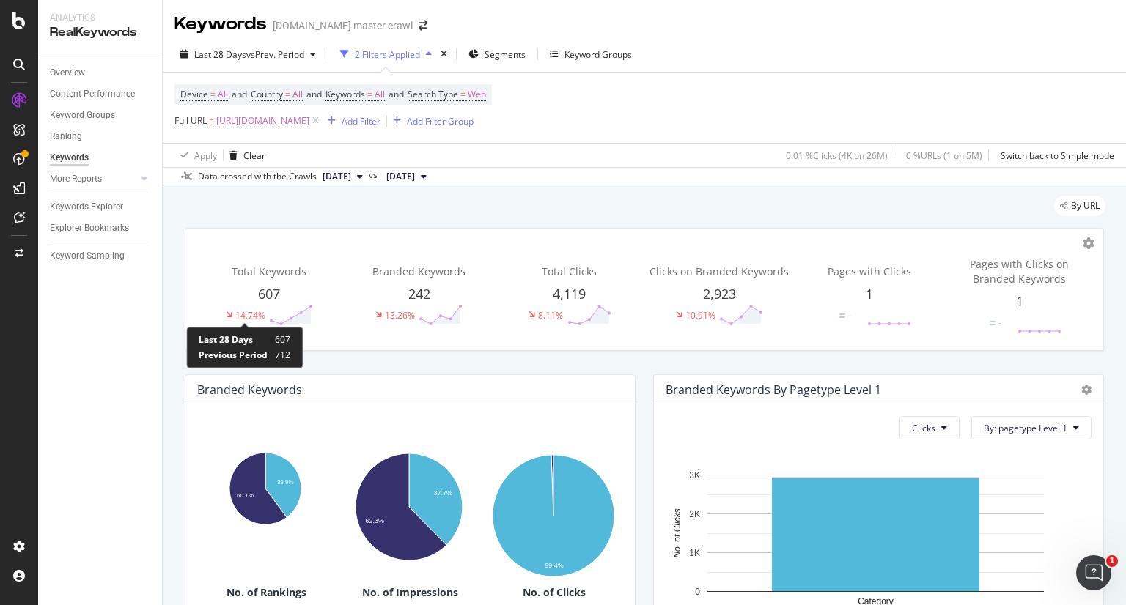
click at [251, 312] on div "14.74%" at bounding box center [250, 315] width 30 height 12
click at [1066, 153] on div "Switch back to Simple mode" at bounding box center [1057, 156] width 114 height 12
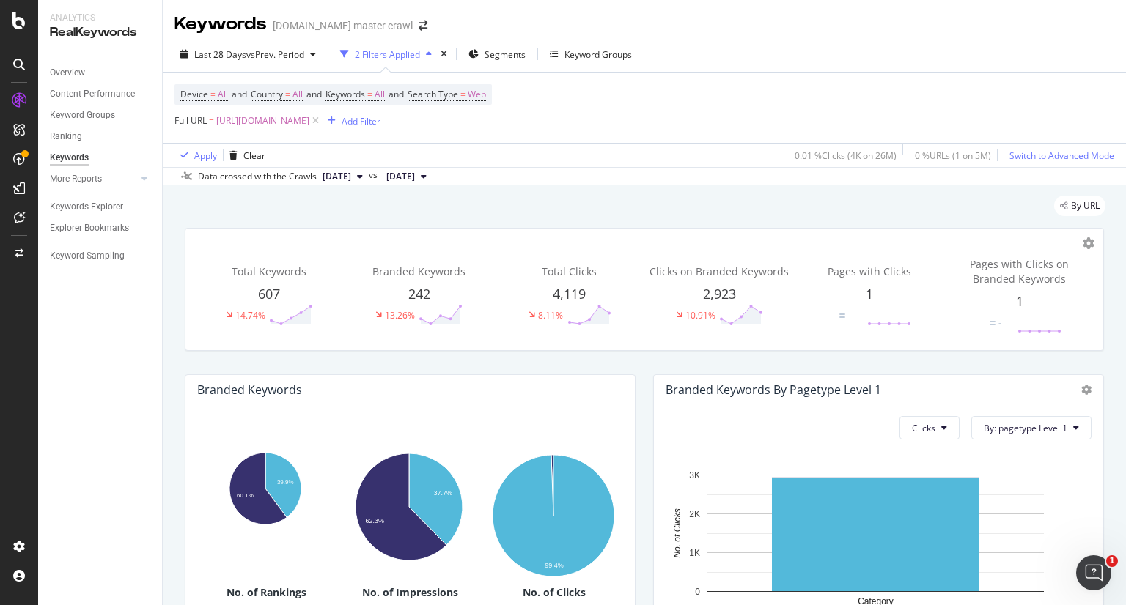
click at [1029, 150] on div "Switch to Advanced Mode" at bounding box center [1061, 156] width 105 height 12
click at [1029, 150] on div "Switch back to Simple mode" at bounding box center [1057, 156] width 114 height 12
click at [1029, 150] on div "Switch to Advanced Mode" at bounding box center [1061, 156] width 105 height 12
click at [196, 151] on div "Apply" at bounding box center [205, 156] width 23 height 12
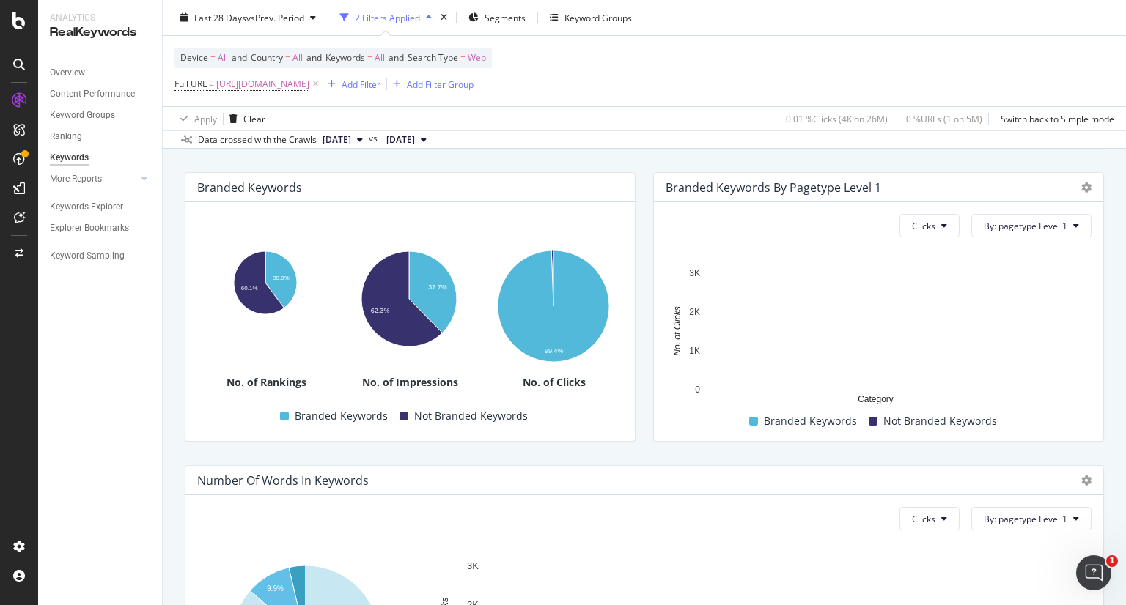
scroll to position [199, 0]
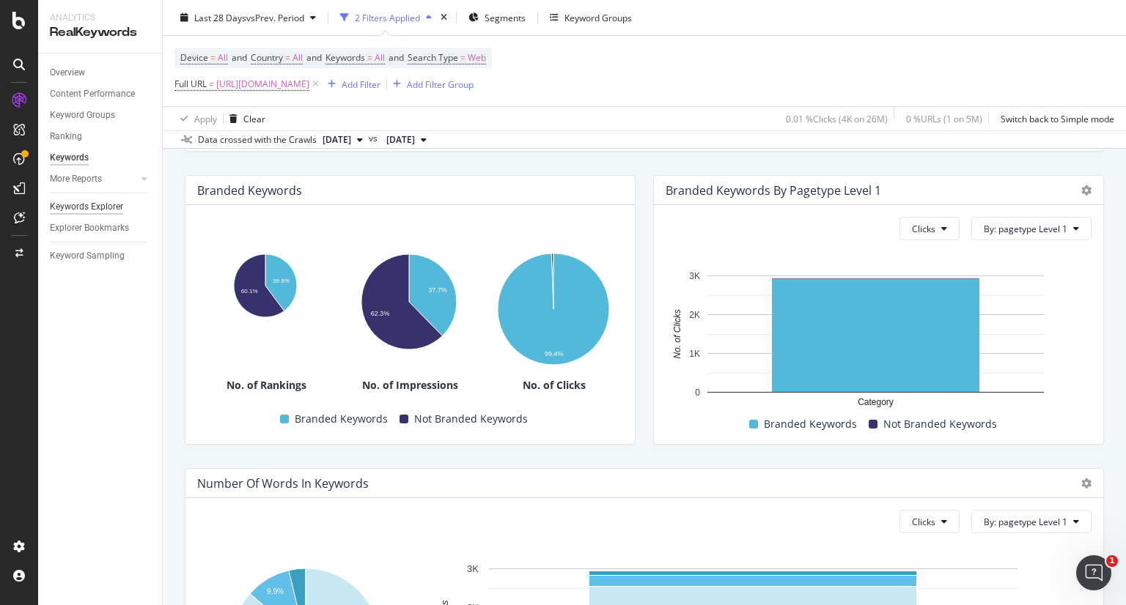
click at [79, 207] on div "Keywords Explorer" at bounding box center [86, 206] width 73 height 15
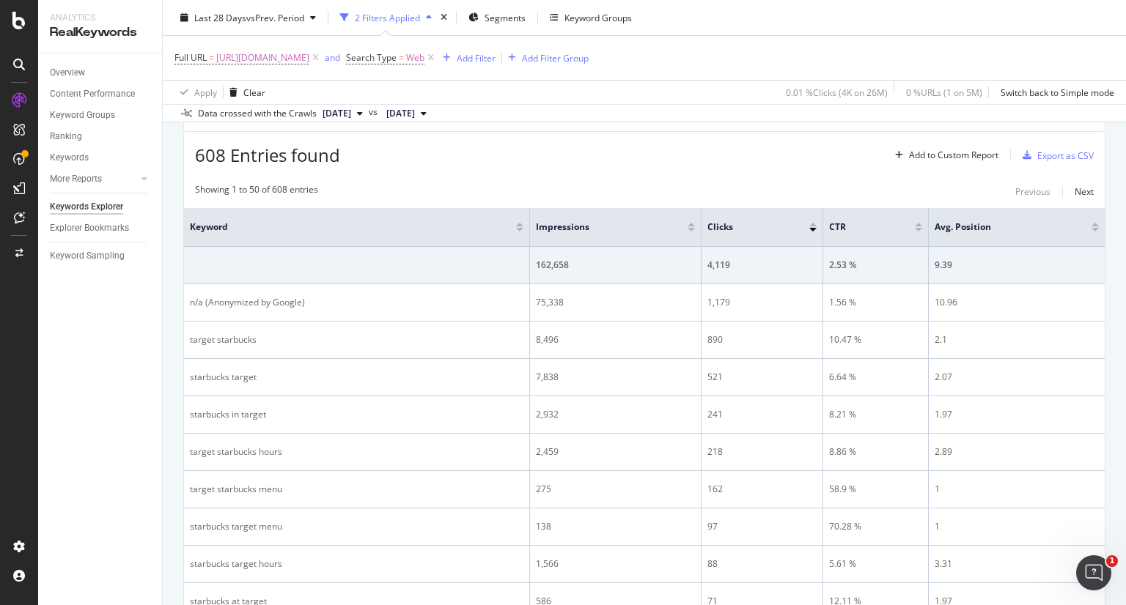
scroll to position [158, 0]
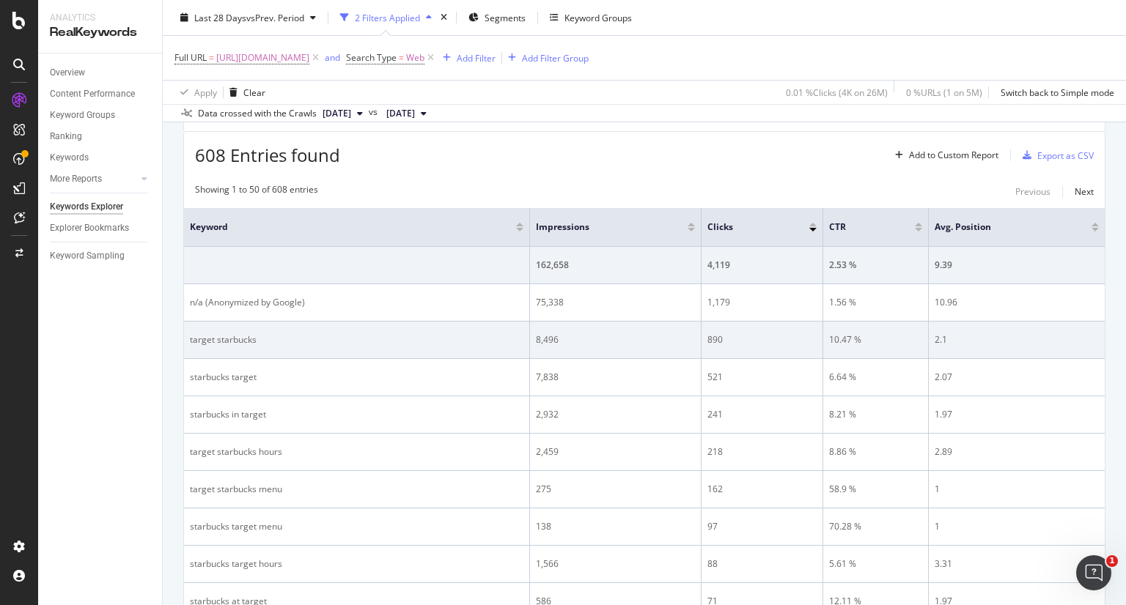
click at [947, 330] on td "2.1" at bounding box center [1017, 340] width 176 height 37
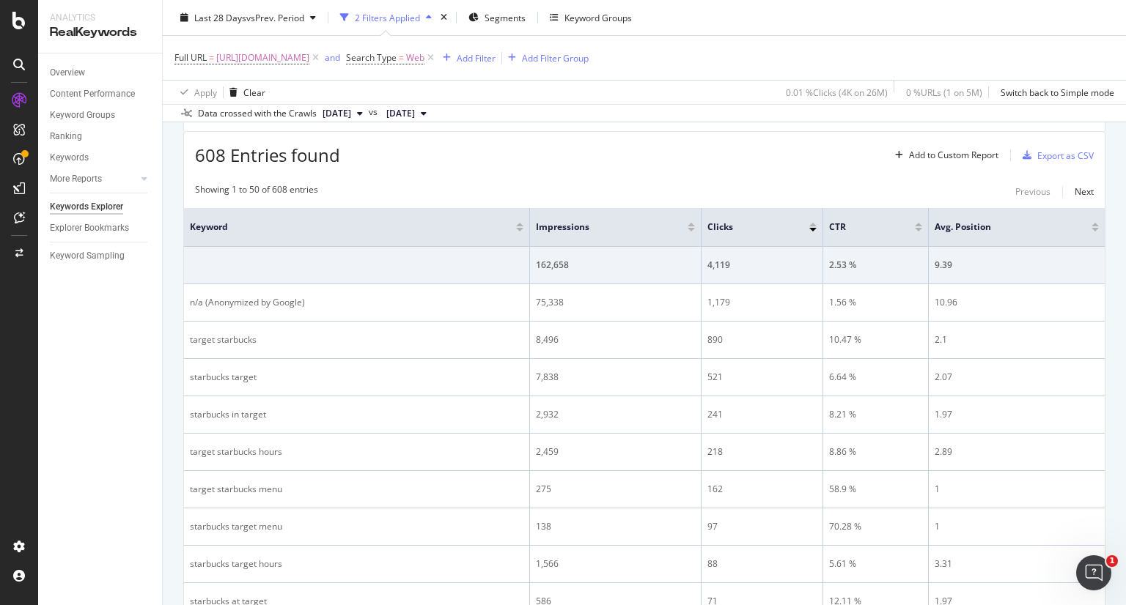
click at [915, 228] on div at bounding box center [918, 230] width 7 height 4
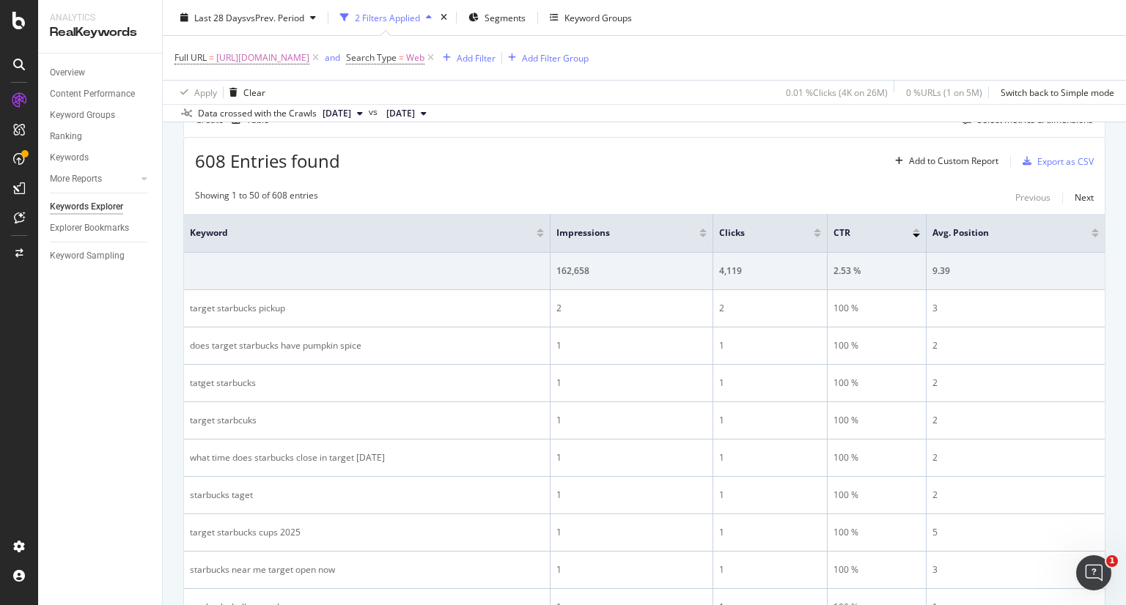
scroll to position [154, 0]
click at [915, 232] on div at bounding box center [916, 234] width 7 height 4
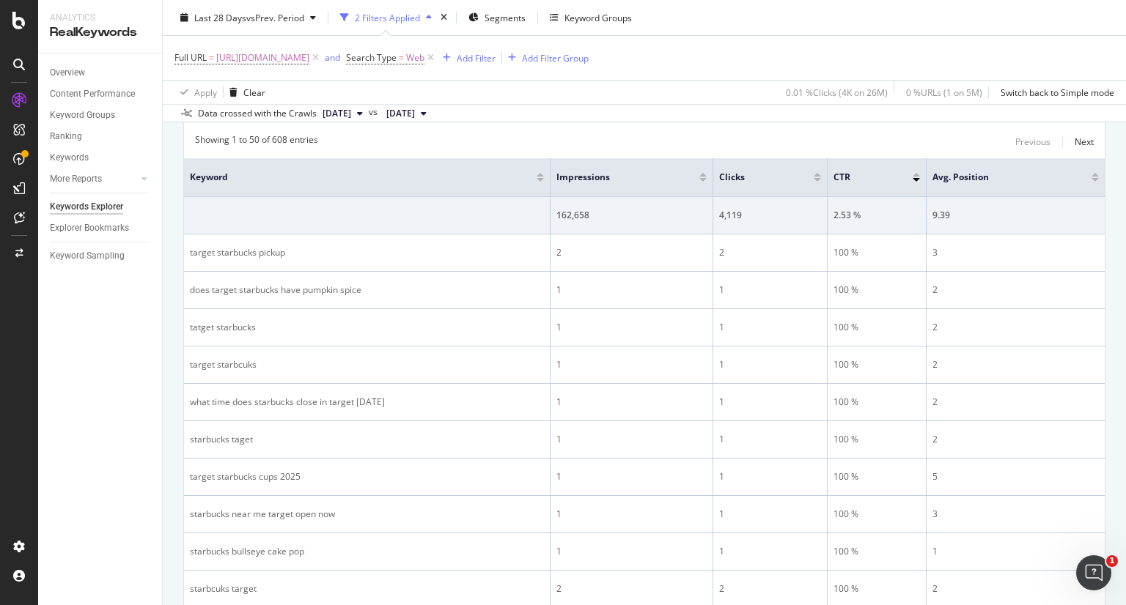
scroll to position [210, 0]
click at [704, 177] on div at bounding box center [702, 179] width 7 height 4
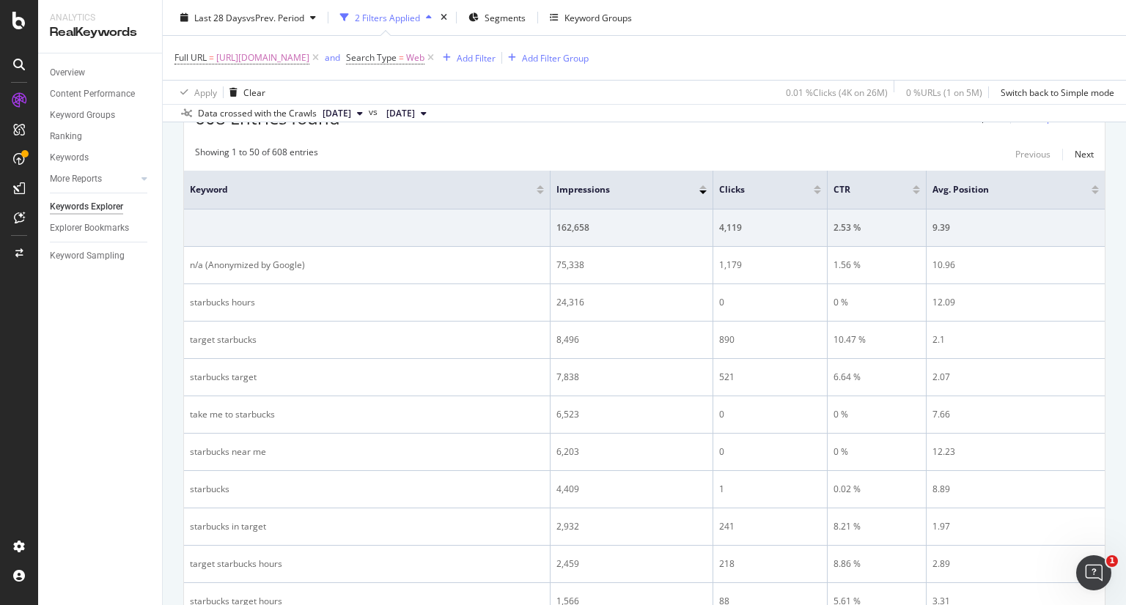
scroll to position [196, 0]
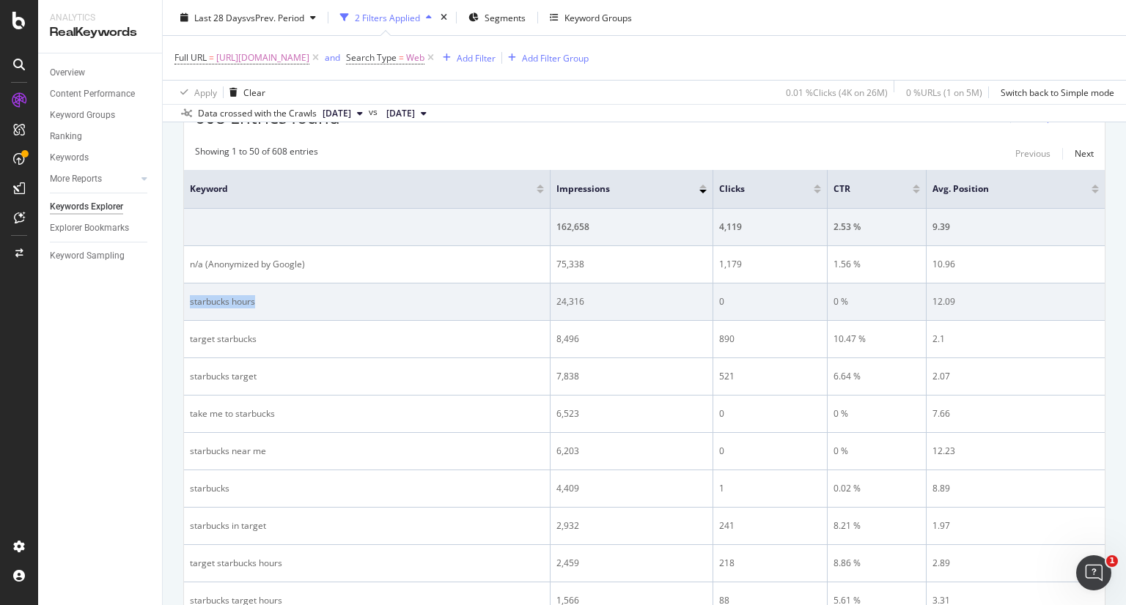
drag, startPoint x: 272, startPoint y: 297, endPoint x: 191, endPoint y: 299, distance: 80.7
click at [191, 299] on div "starbucks hours" at bounding box center [367, 301] width 354 height 13
copy div "starbucks hours"
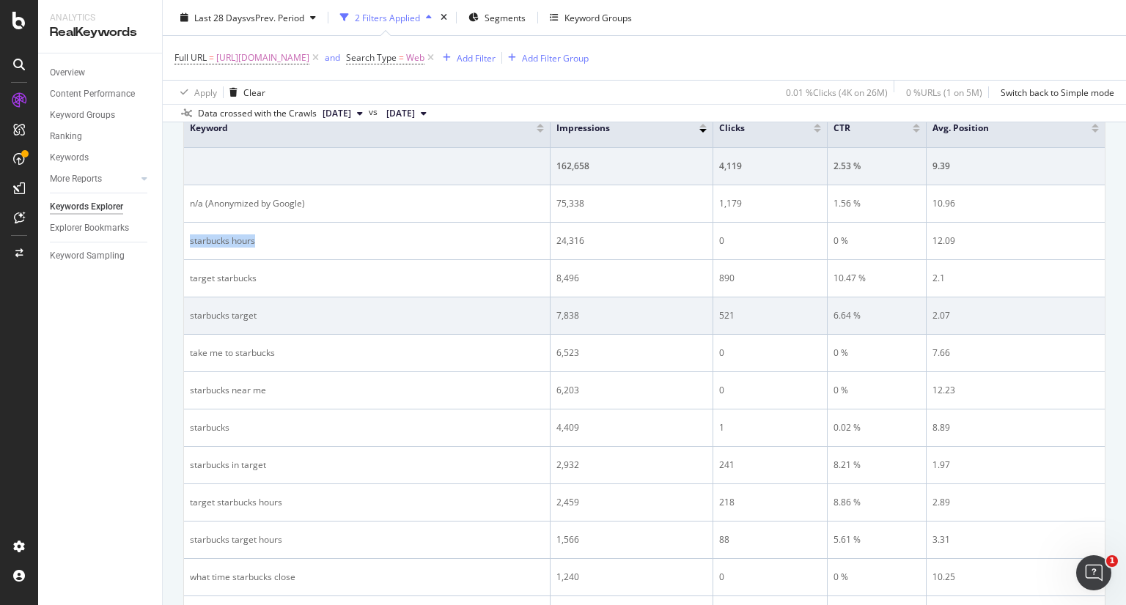
scroll to position [258, 0]
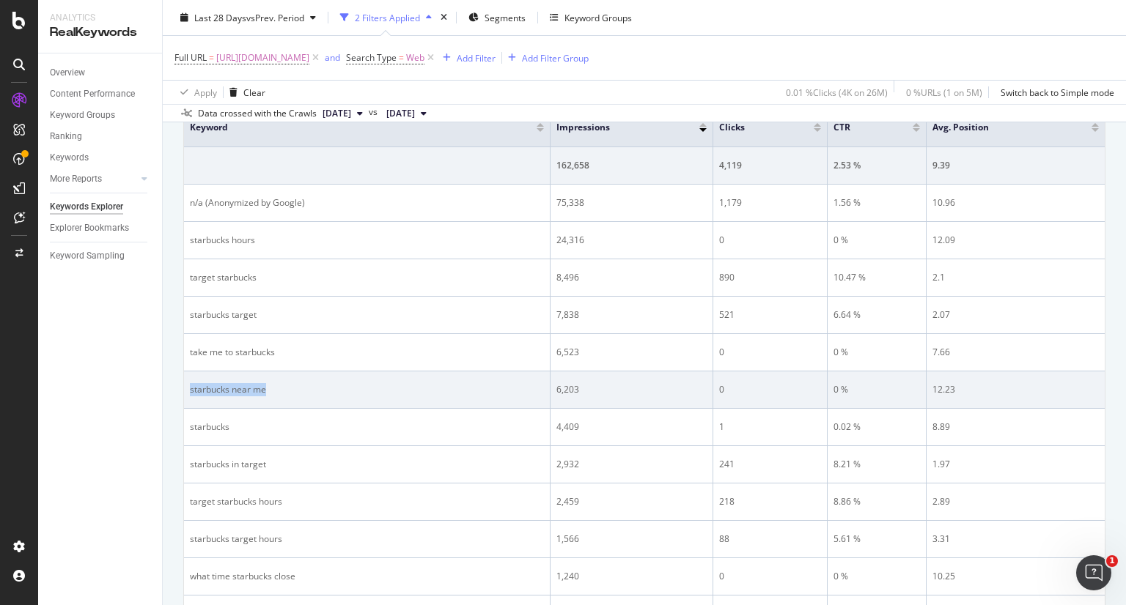
drag, startPoint x: 284, startPoint y: 382, endPoint x: 191, endPoint y: 385, distance: 93.1
click at [191, 385] on div "starbucks near me" at bounding box center [367, 389] width 354 height 13
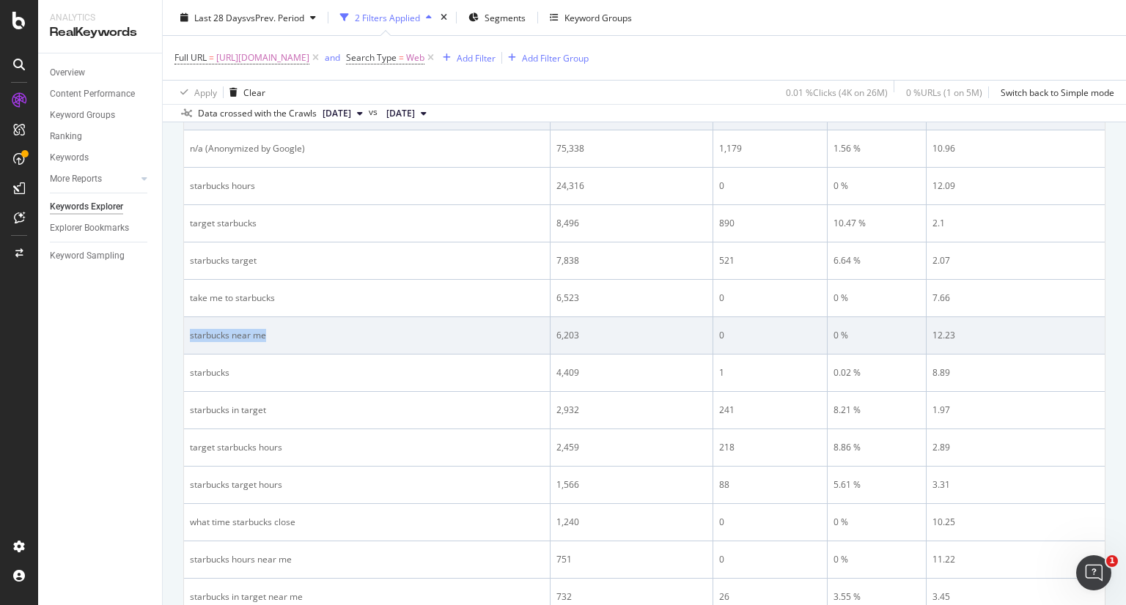
scroll to position [313, 0]
click at [366, 383] on td "starbucks" at bounding box center [367, 372] width 366 height 37
click at [247, 336] on div "starbucks near me" at bounding box center [367, 334] width 354 height 13
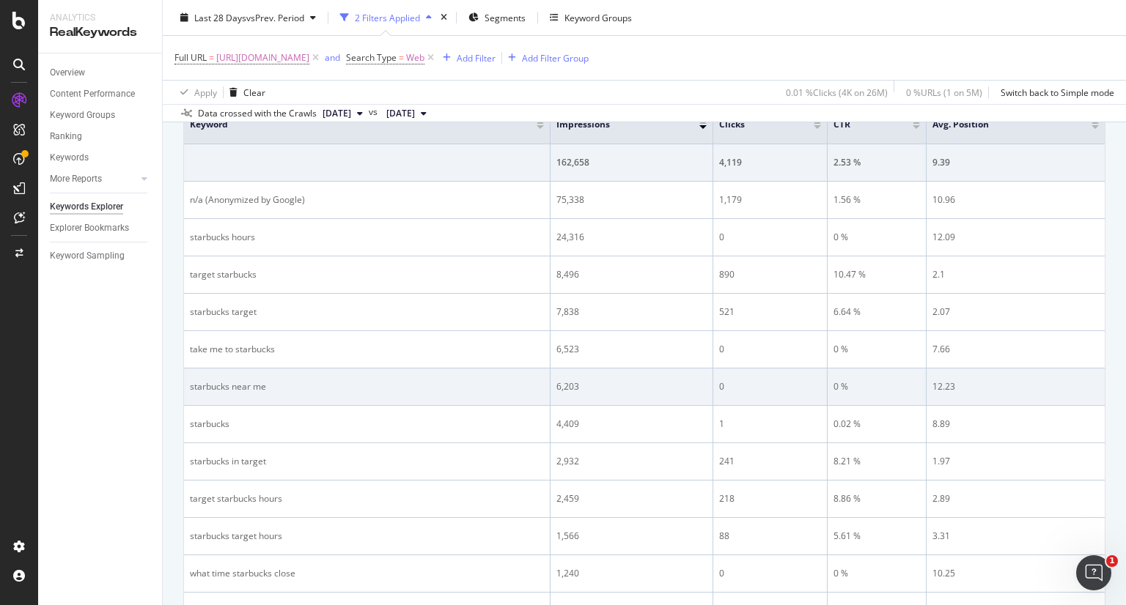
scroll to position [259, 0]
